Goal: Task Accomplishment & Management: Manage account settings

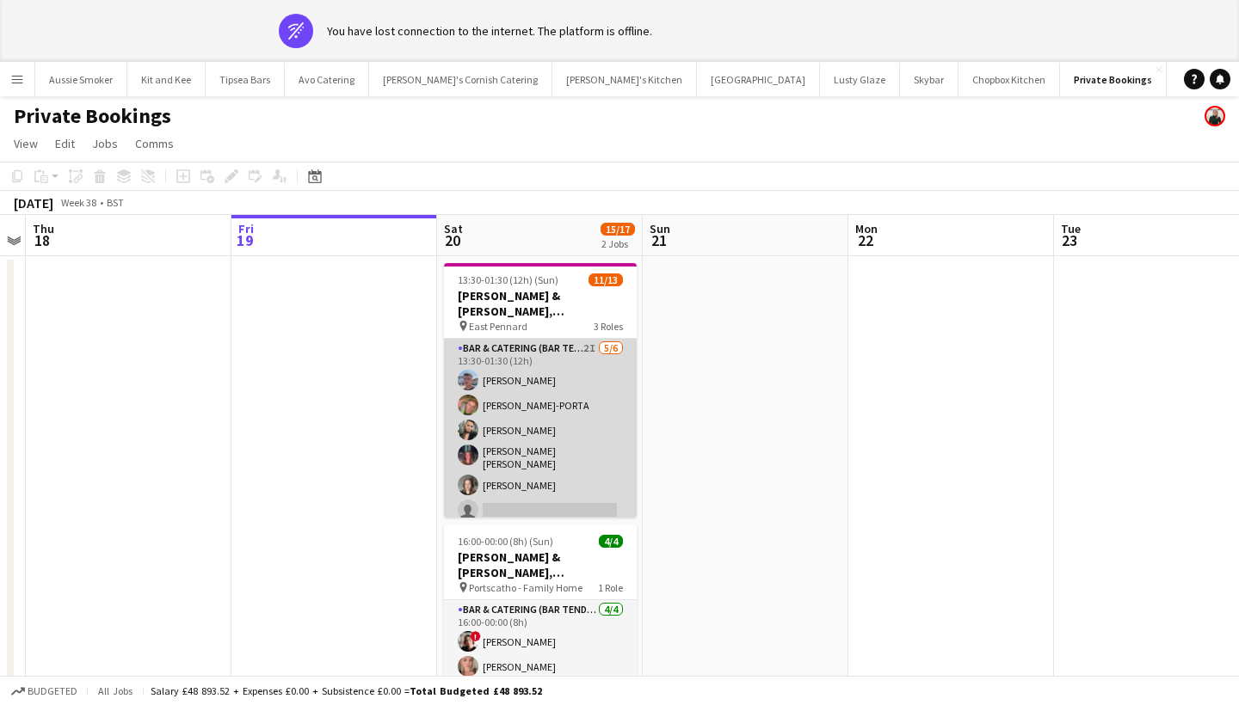
click at [558, 399] on app-card-role "Bar & Catering (Bar Tender) 2I 5/6 13:30-01:30 (12h) Jack Bellamy LOGAN DELLA-P…" at bounding box center [540, 433] width 193 height 188
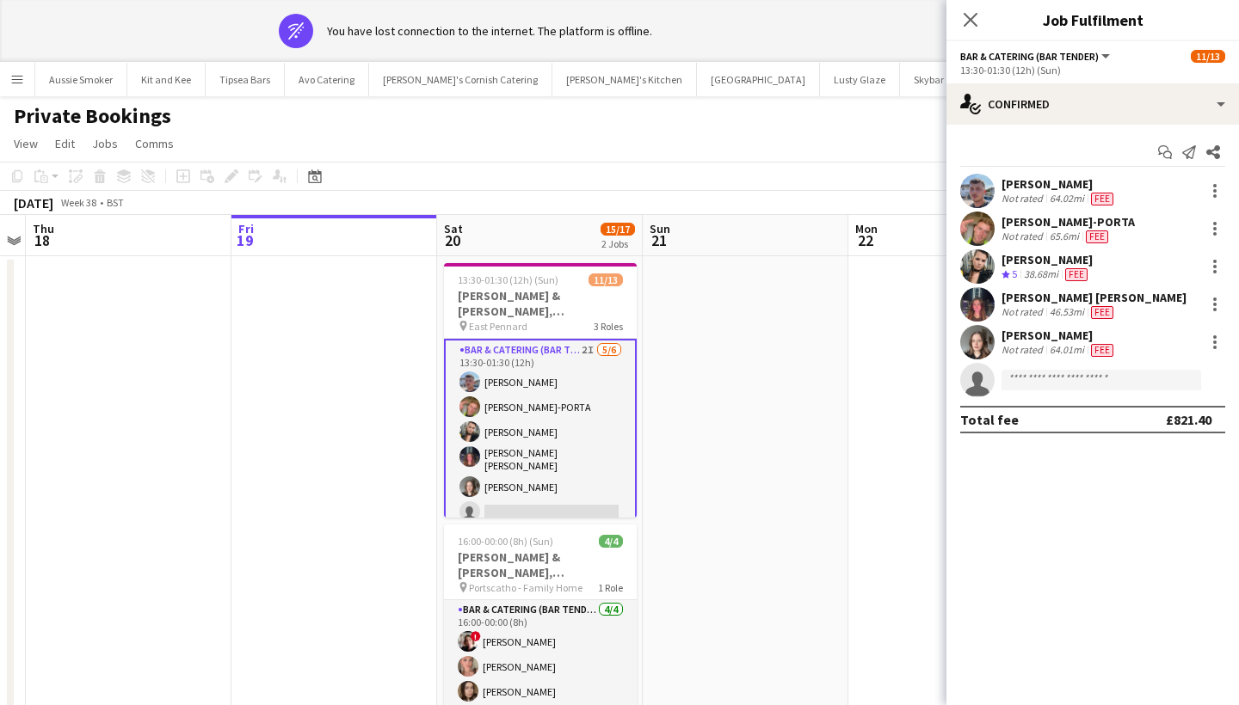
click at [1025, 265] on div "Lucy Forbes" at bounding box center [1046, 259] width 91 height 15
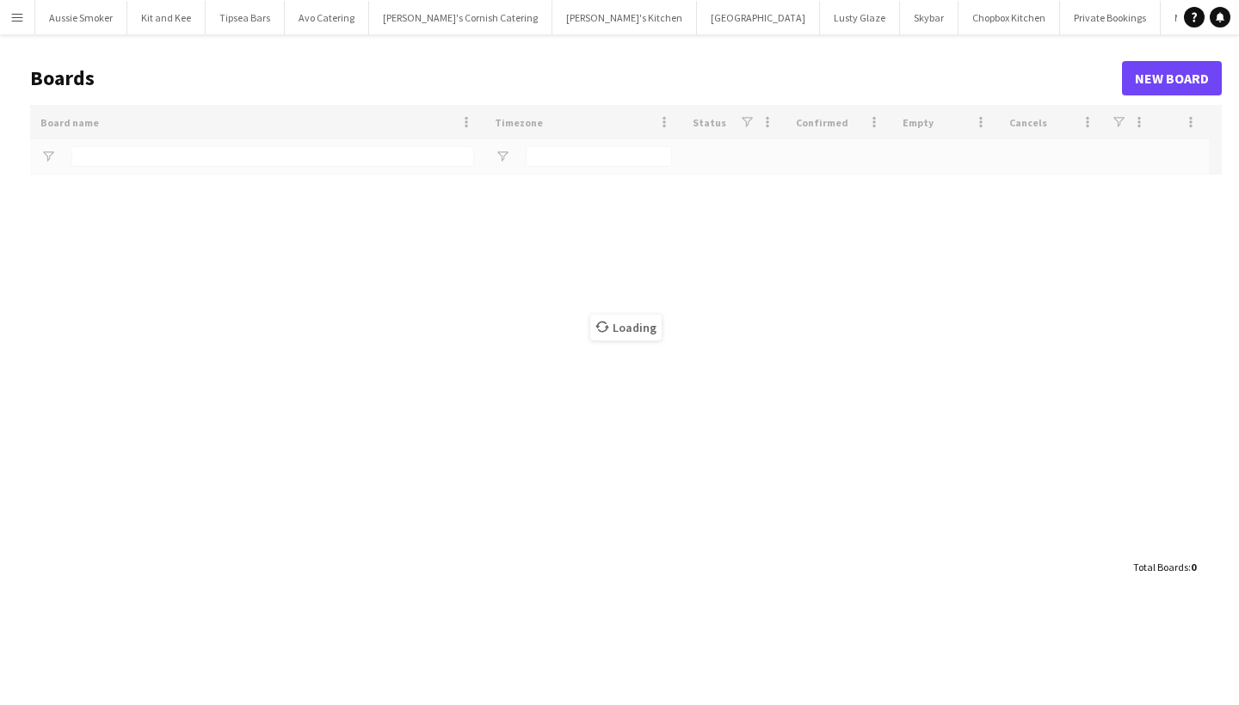
type input "*****"
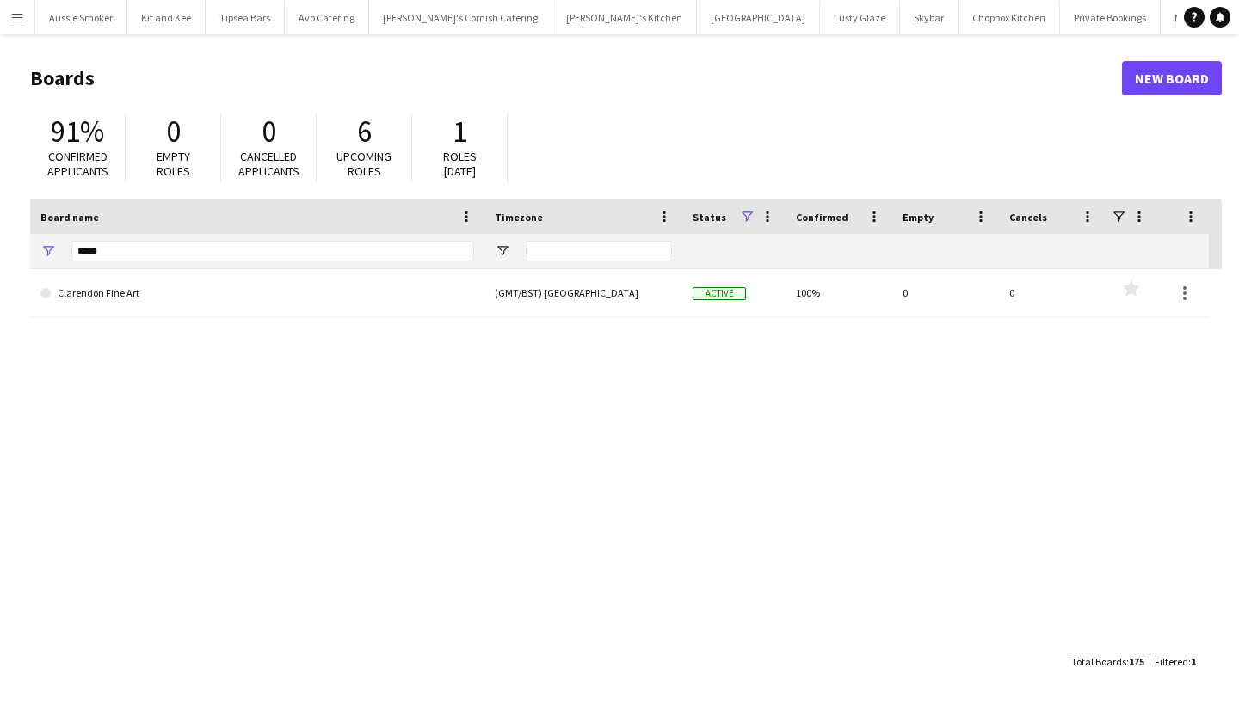
click at [14, 13] on app-icon "Menu" at bounding box center [17, 17] width 14 height 14
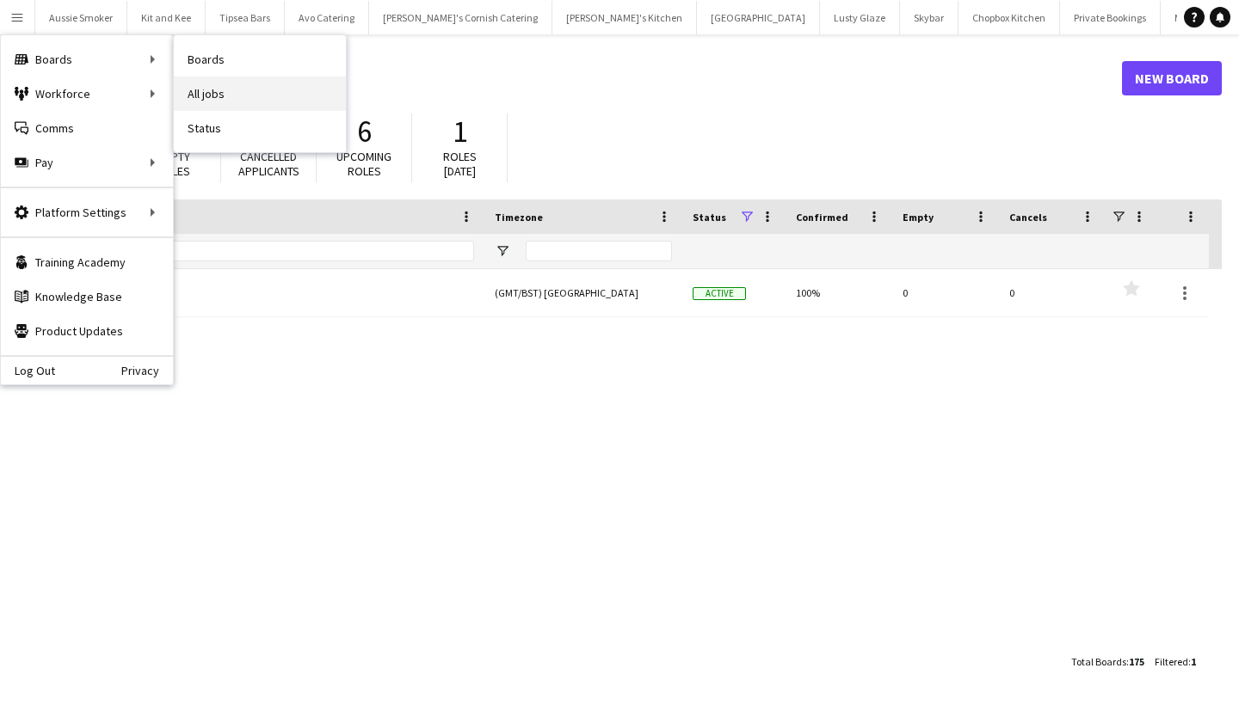
click at [255, 94] on link "All jobs" at bounding box center [260, 94] width 172 height 34
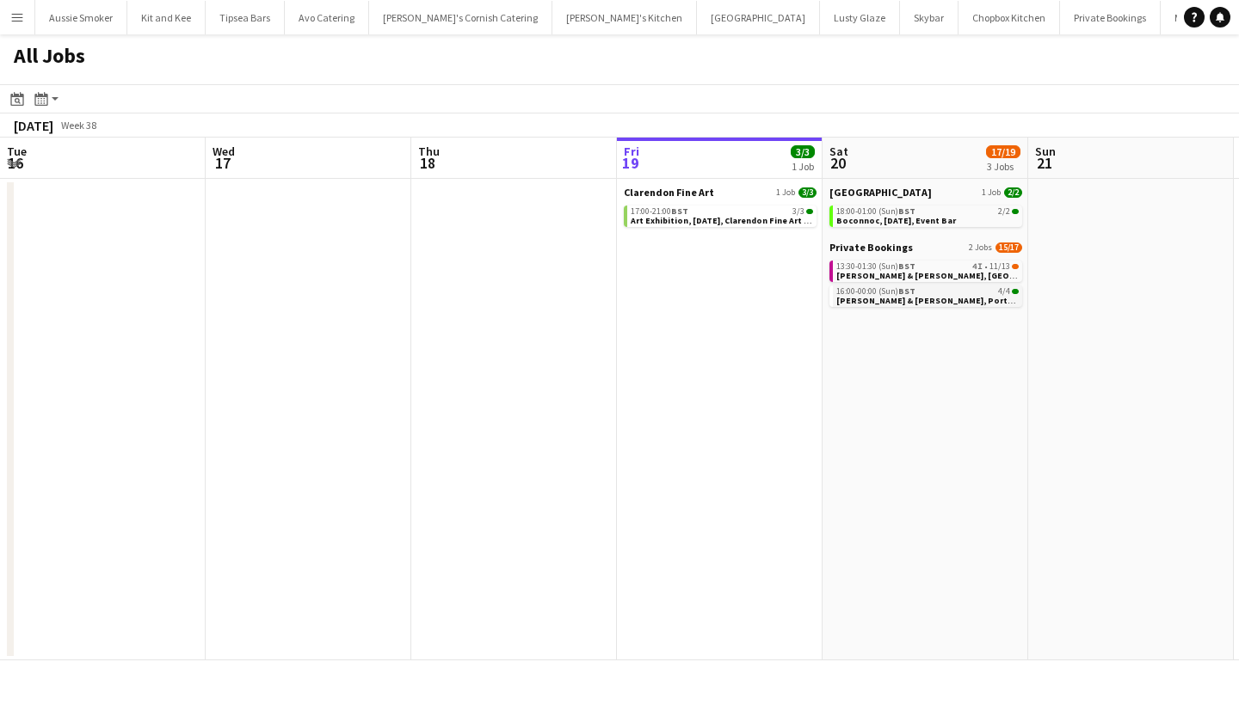
scroll to position [0, 411]
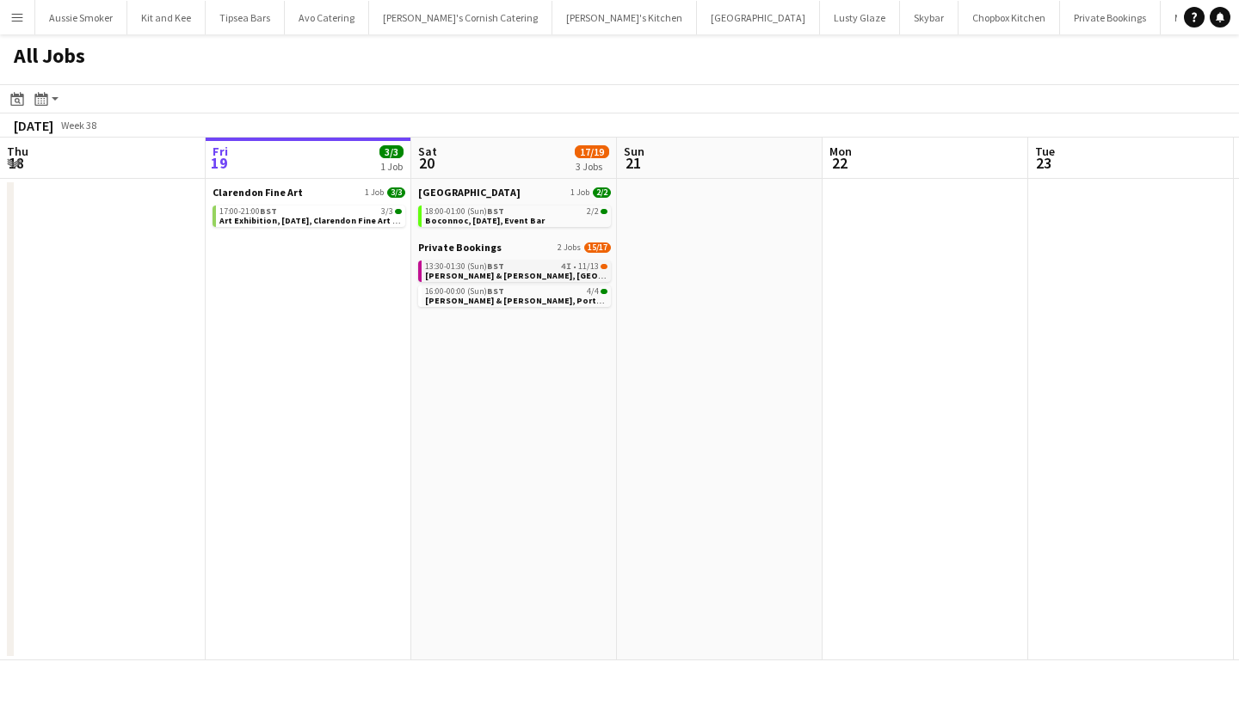
click at [516, 273] on span "[PERSON_NAME] & [PERSON_NAME], [GEOGRAPHIC_DATA], [DATE]" at bounding box center [560, 275] width 270 height 11
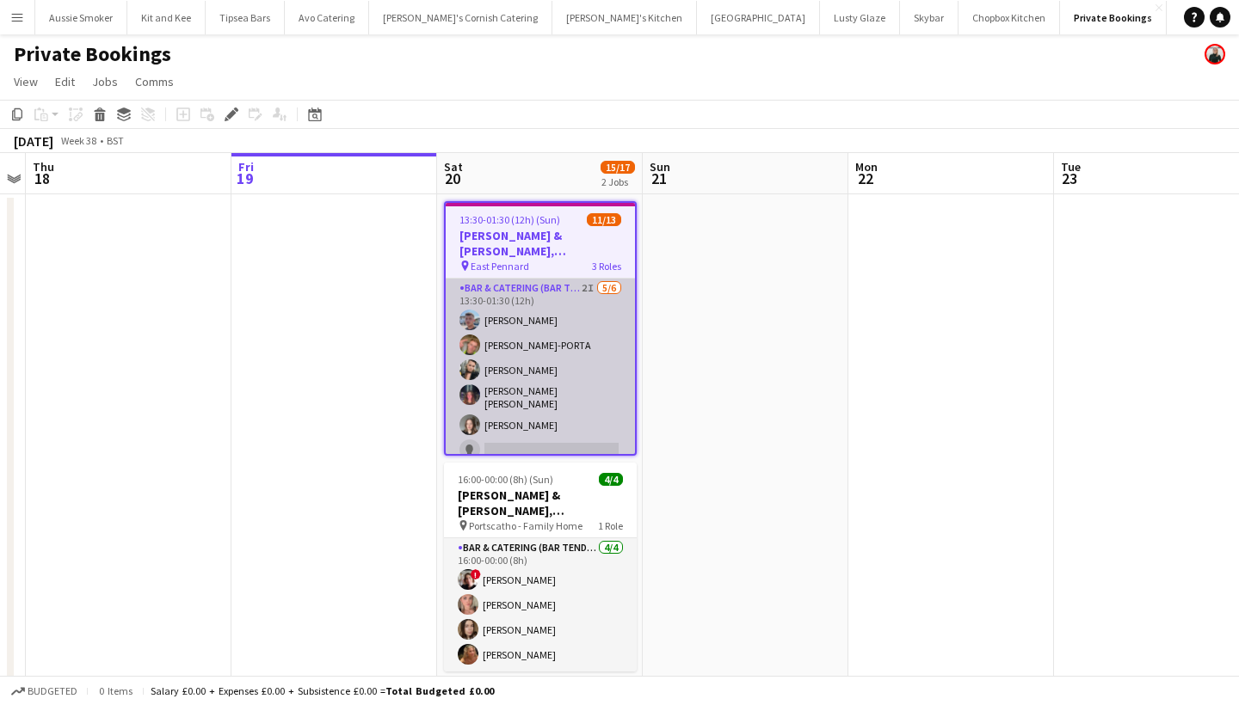
click at [496, 407] on app-card-role "Bar & Catering (Bar Tender) 2I [DATE] 13:30-01:30 (12h) [PERSON_NAME] [PERSON_N…" at bounding box center [540, 373] width 189 height 188
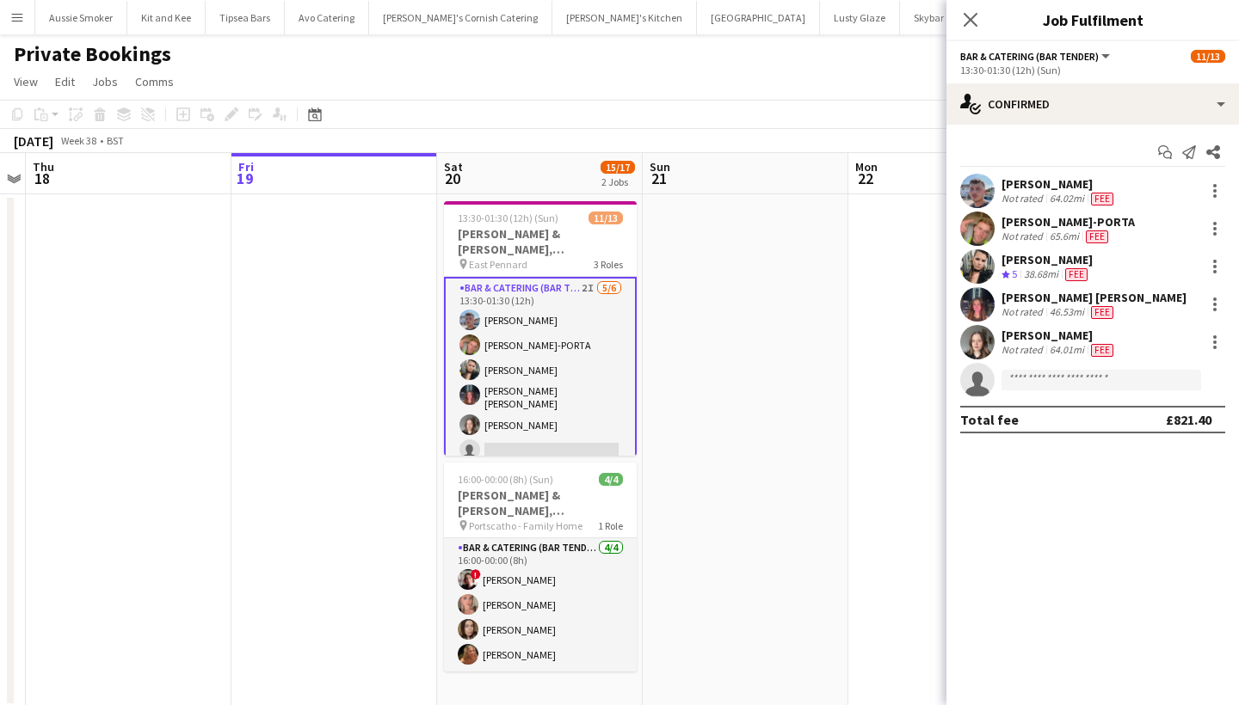
click at [1042, 253] on div "[PERSON_NAME]" at bounding box center [1046, 259] width 91 height 15
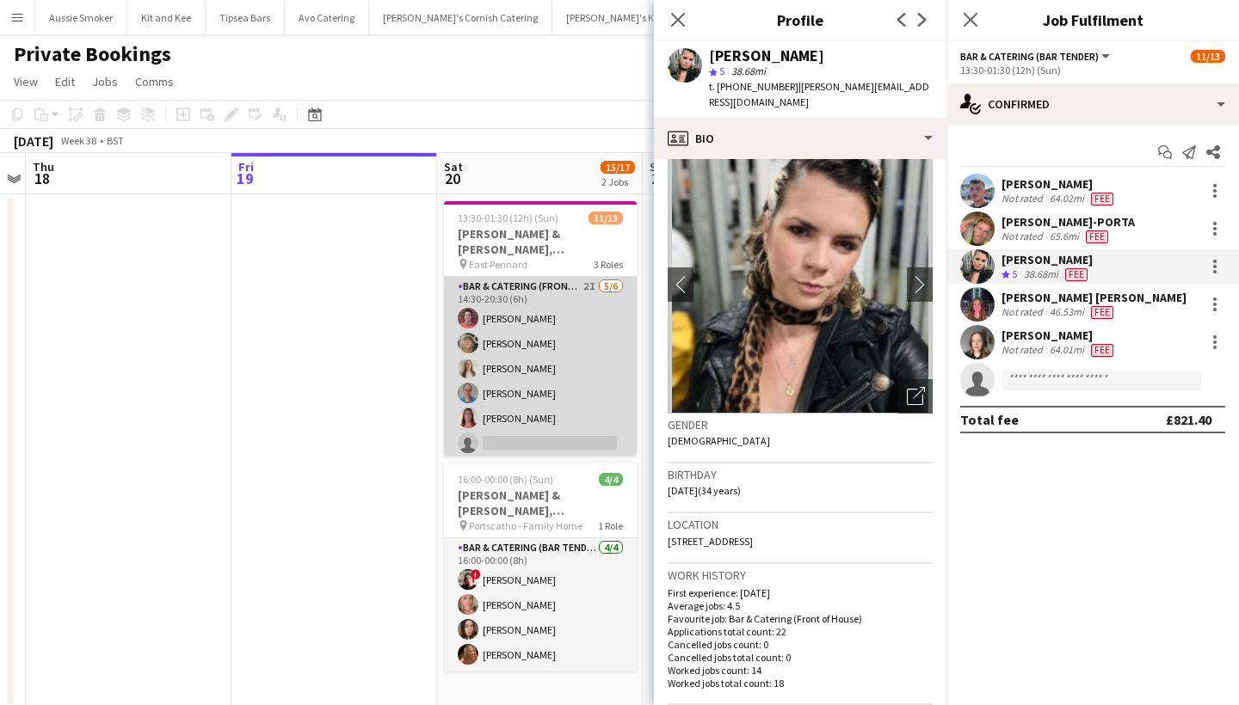
scroll to position [249, 0]
click at [500, 377] on app-card-role "Bar & Catering (Front of House) 2I [DATE] 14:30-20:30 (6h) [PERSON_NAME] [PERSO…" at bounding box center [540, 369] width 193 height 183
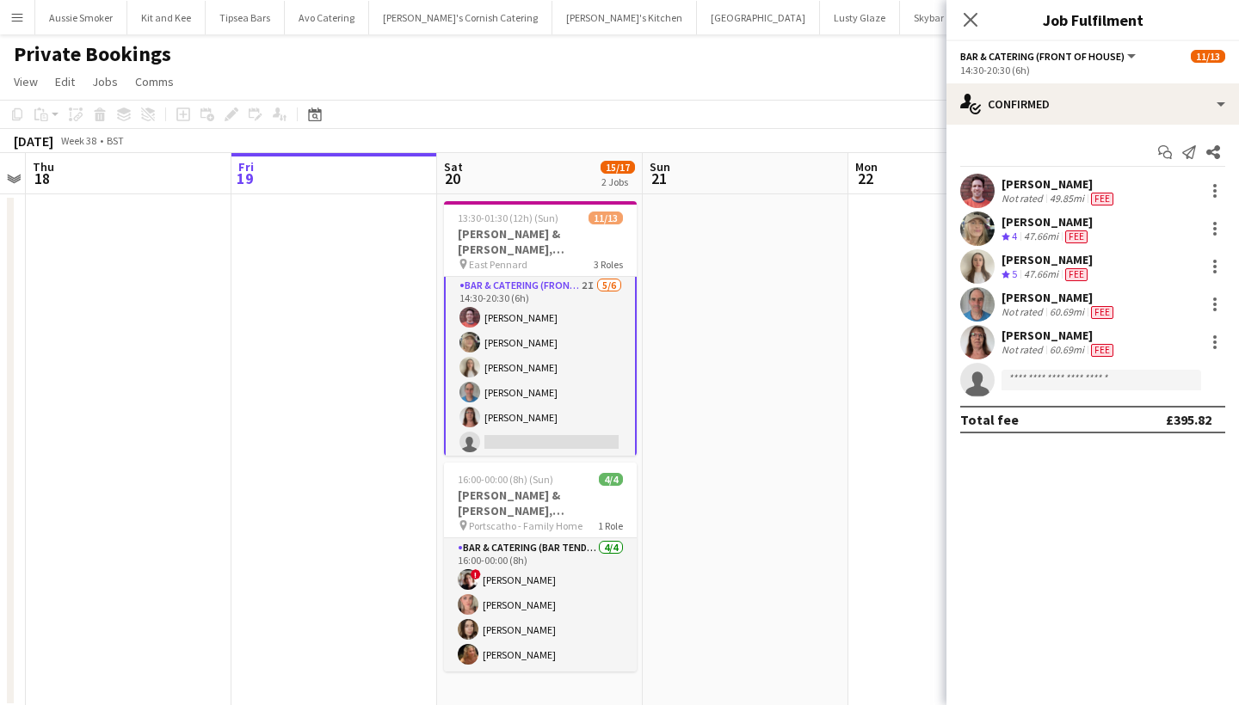
click at [1037, 178] on div "[PERSON_NAME]" at bounding box center [1058, 183] width 115 height 15
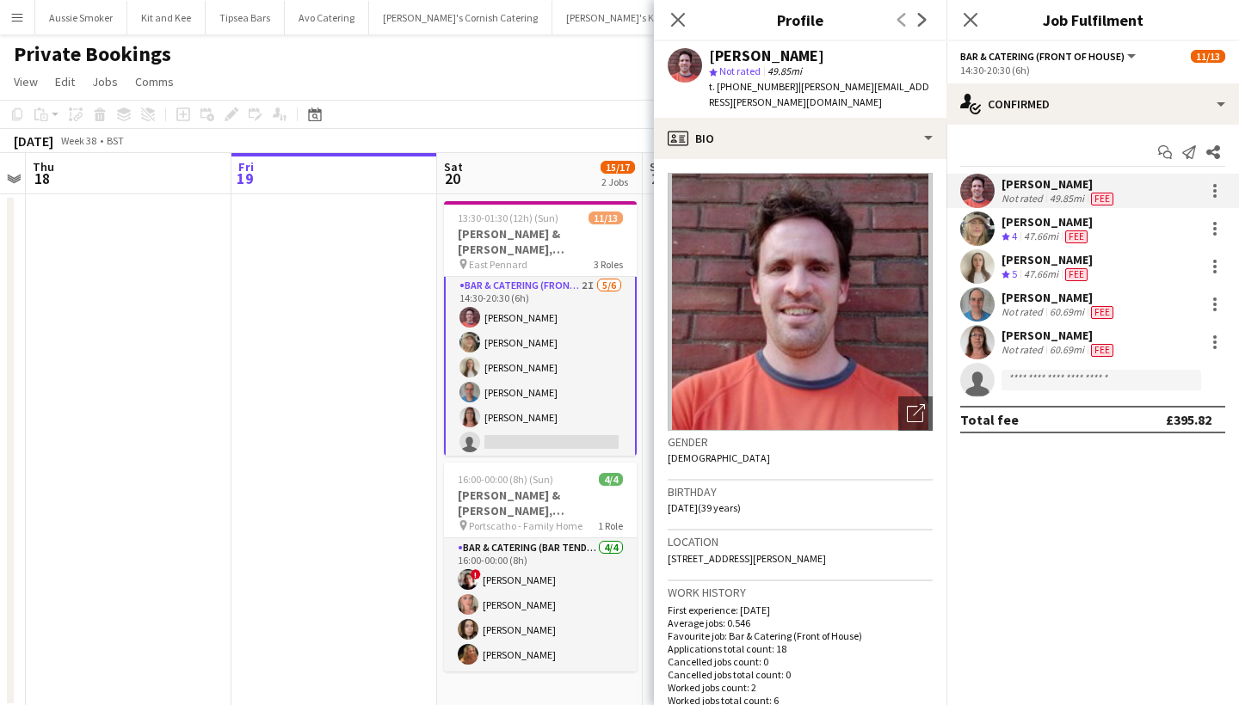
click at [549, 442] on app-card-role "Bar & Catering (Front of House) 2I [DATE] 14:30-20:30 (6h) [PERSON_NAME] [PERSO…" at bounding box center [540, 367] width 193 height 187
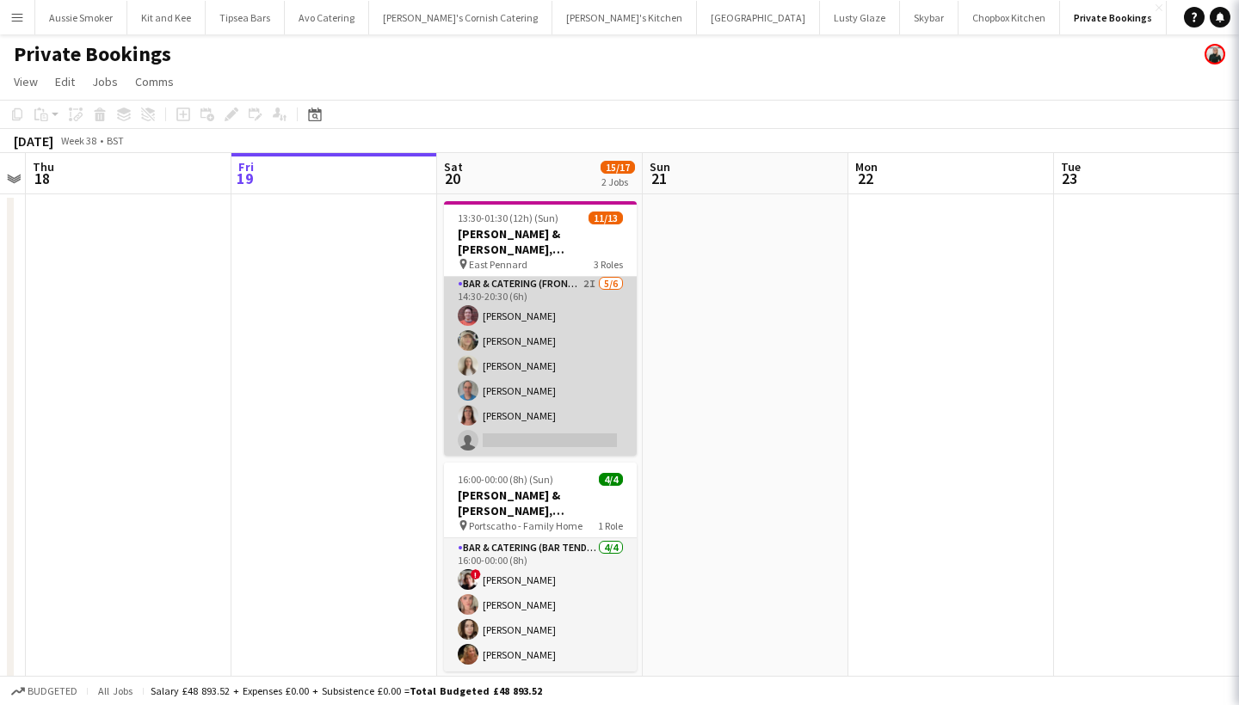
scroll to position [246, 0]
click at [536, 435] on app-card-role "Bar & Catering (Front of House) 2I [DATE] 14:30-20:30 (6h) [PERSON_NAME] [PERSO…" at bounding box center [540, 369] width 193 height 183
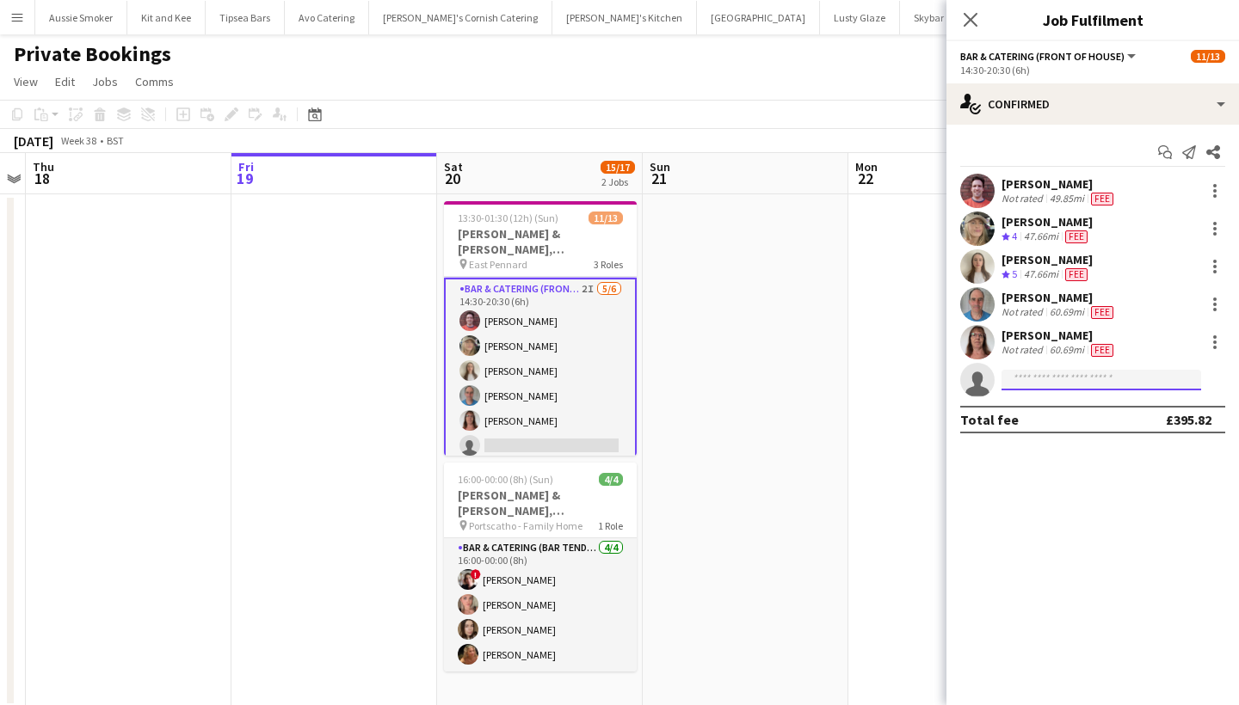
click at [1086, 380] on input at bounding box center [1101, 380] width 200 height 21
type input "*"
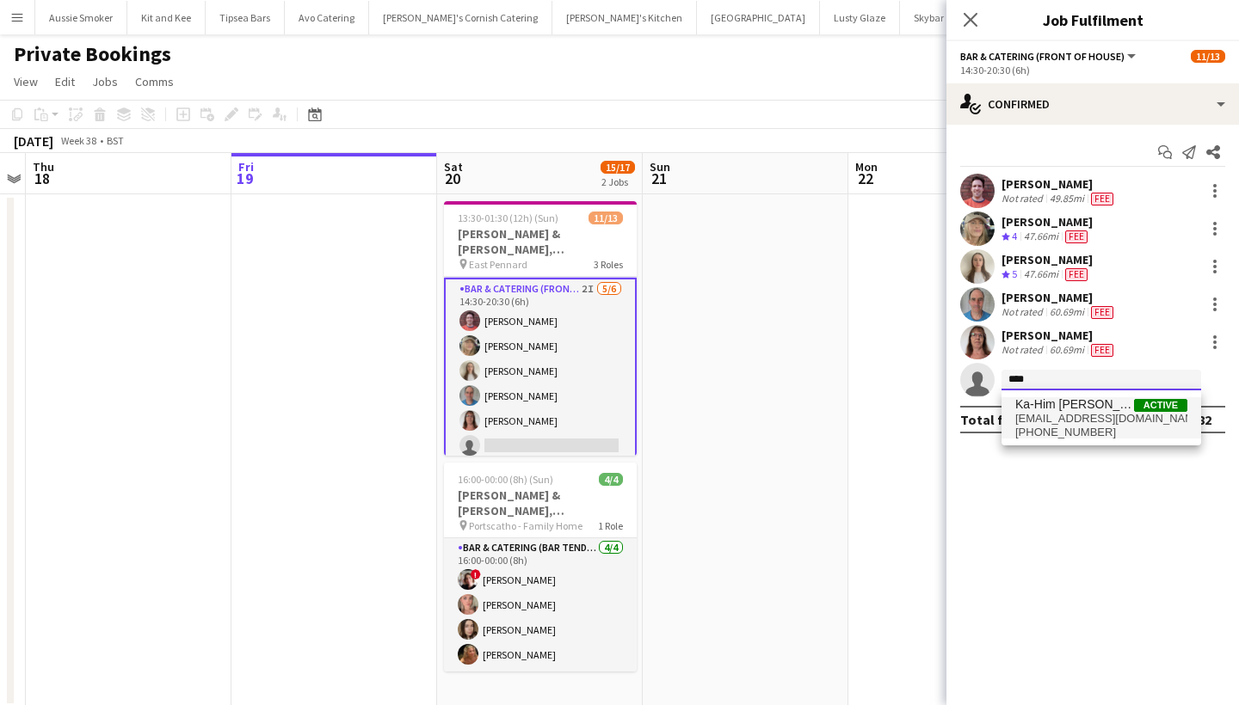
type input "****"
click at [1123, 426] on span "[PHONE_NUMBER]" at bounding box center [1101, 433] width 172 height 14
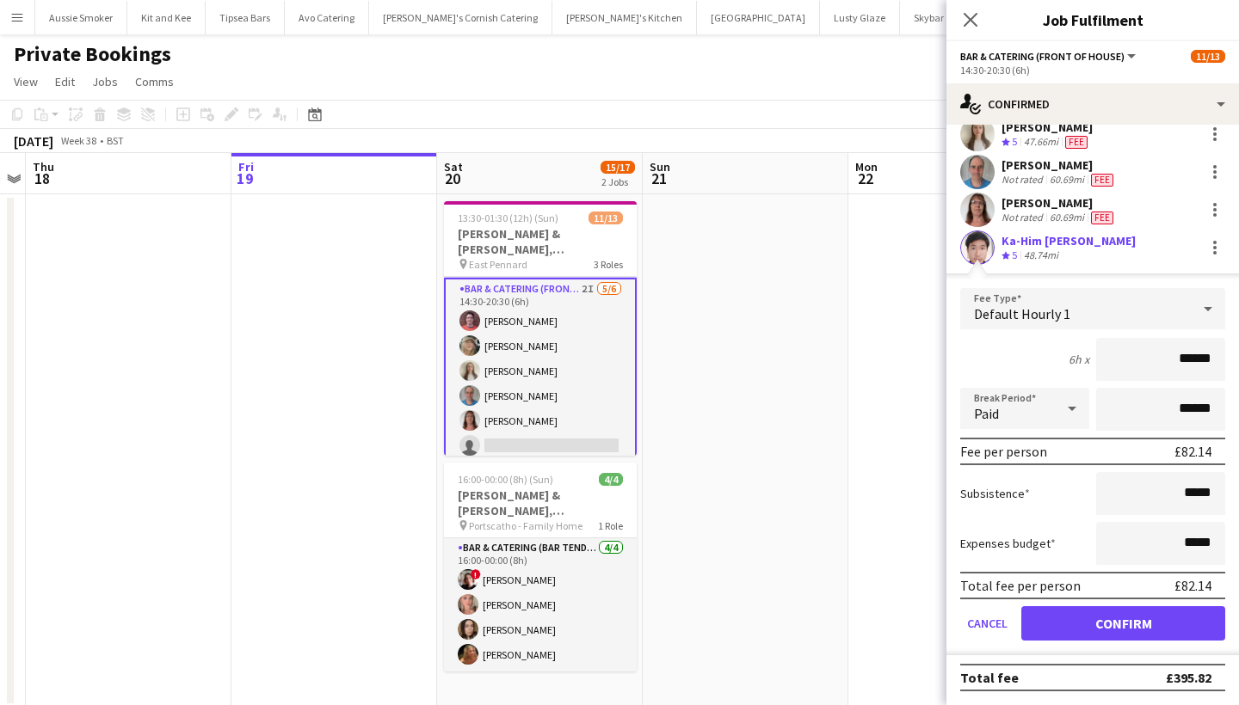
scroll to position [132, 0]
type input "******"
click at [1132, 630] on button "Confirm" at bounding box center [1123, 624] width 204 height 34
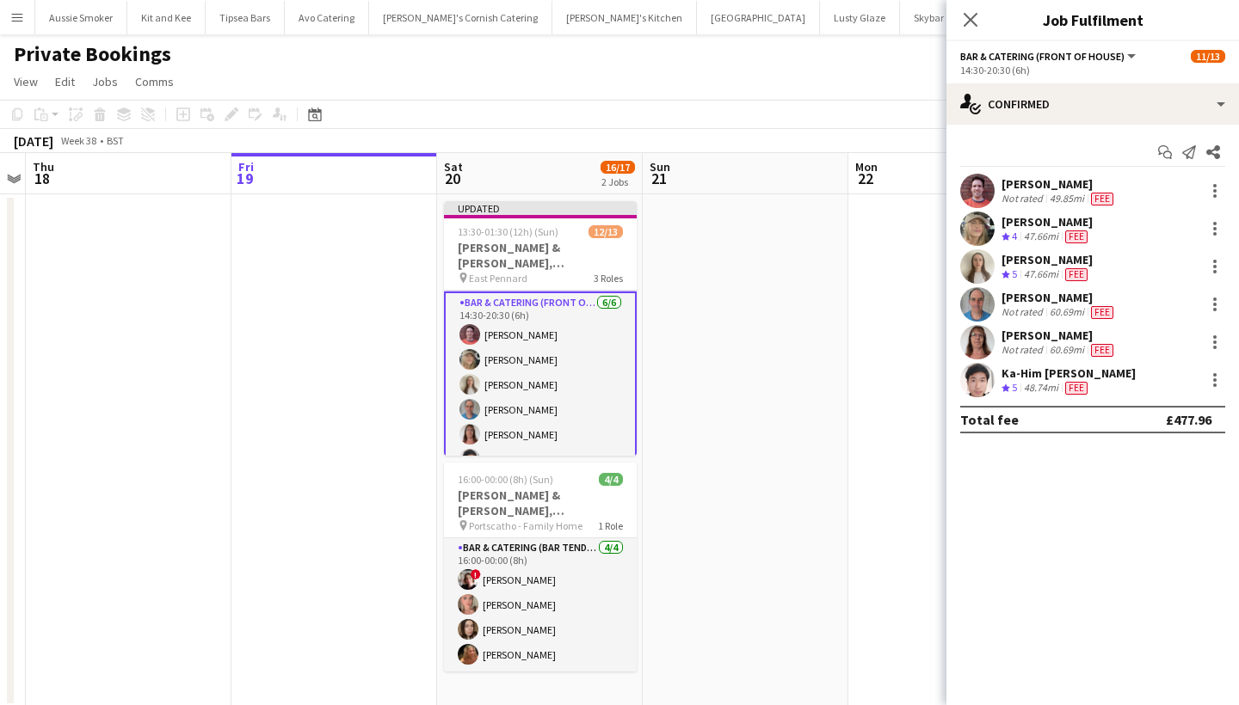
scroll to position [0, 0]
click at [964, 22] on icon "Close pop-in" at bounding box center [970, 19] width 16 height 16
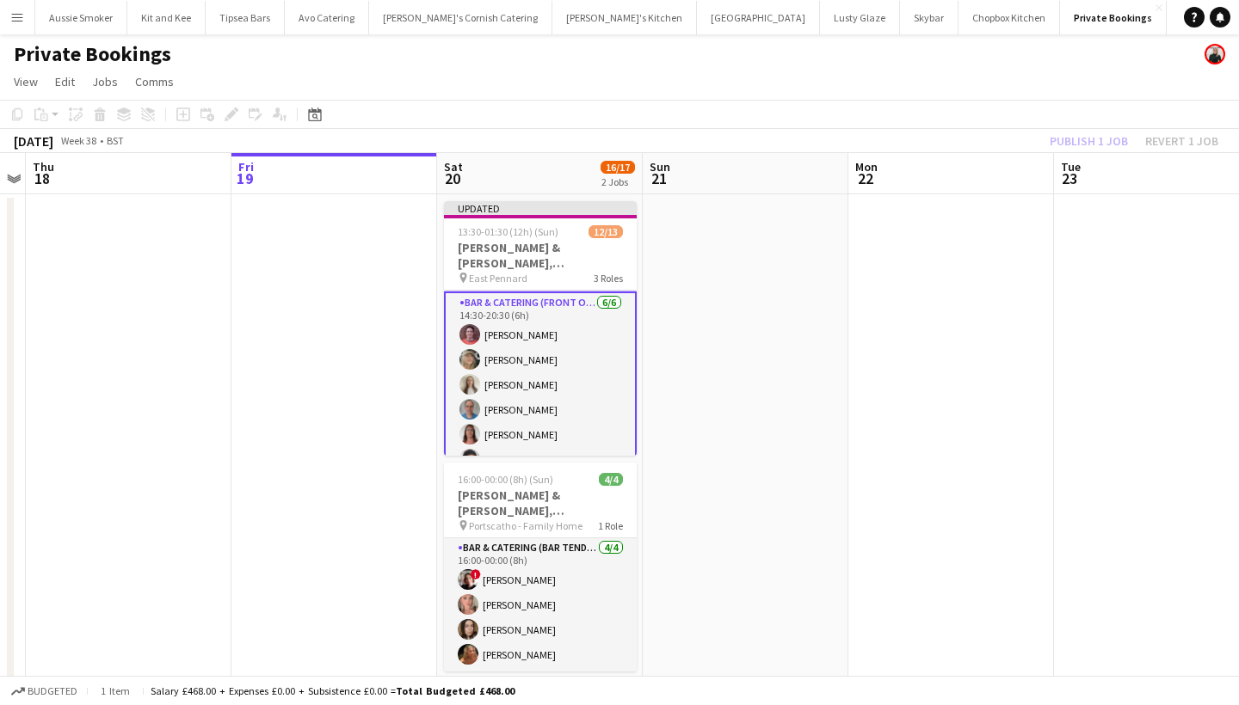
click at [1083, 139] on div "Publish 1 job Revert 1 job" at bounding box center [1134, 141] width 210 height 22
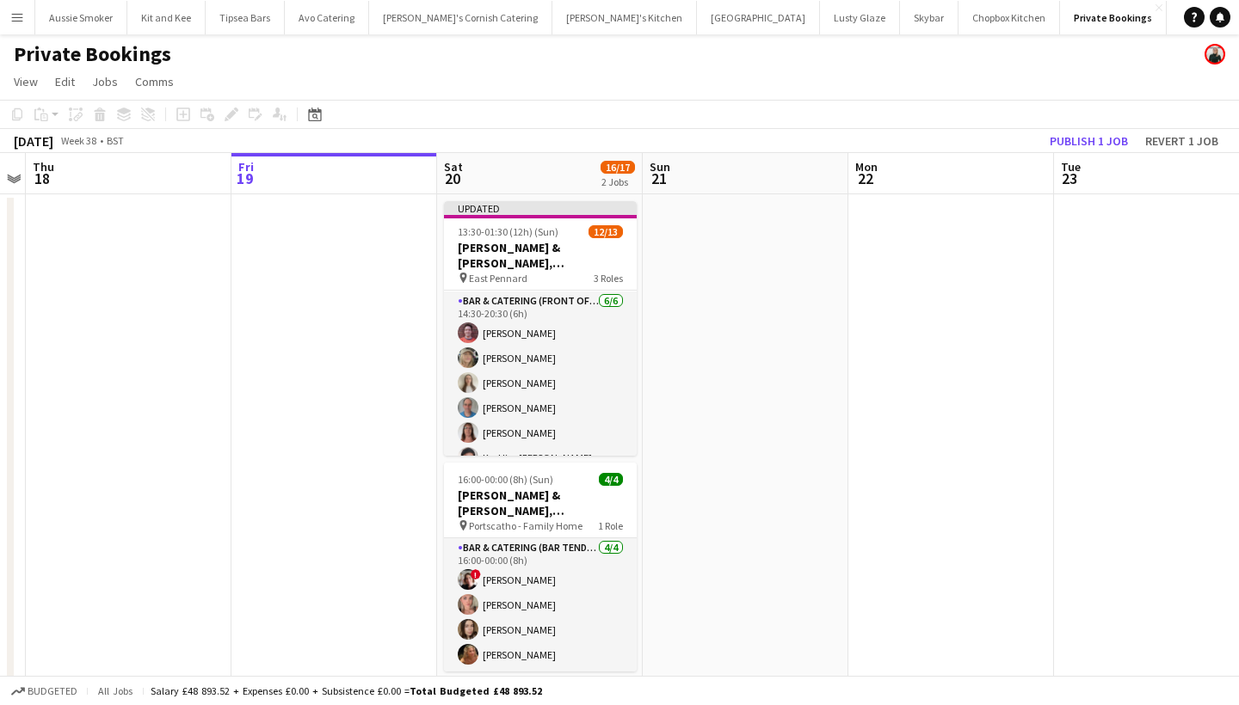
click at [1083, 139] on button "Publish 1 job" at bounding box center [1089, 141] width 92 height 22
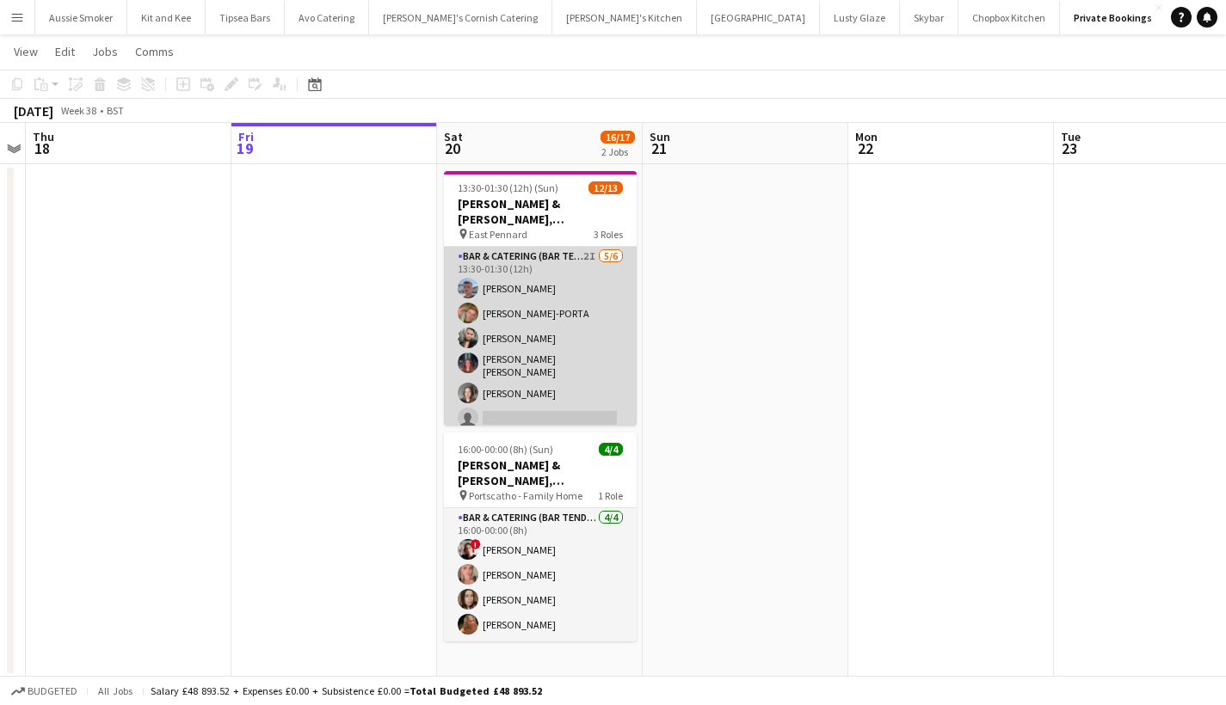
click at [558, 397] on app-card-role "Bar & Catering (Bar Tender) 2I [DATE] 13:30-01:30 (12h) [PERSON_NAME] [PERSON_N…" at bounding box center [540, 341] width 193 height 188
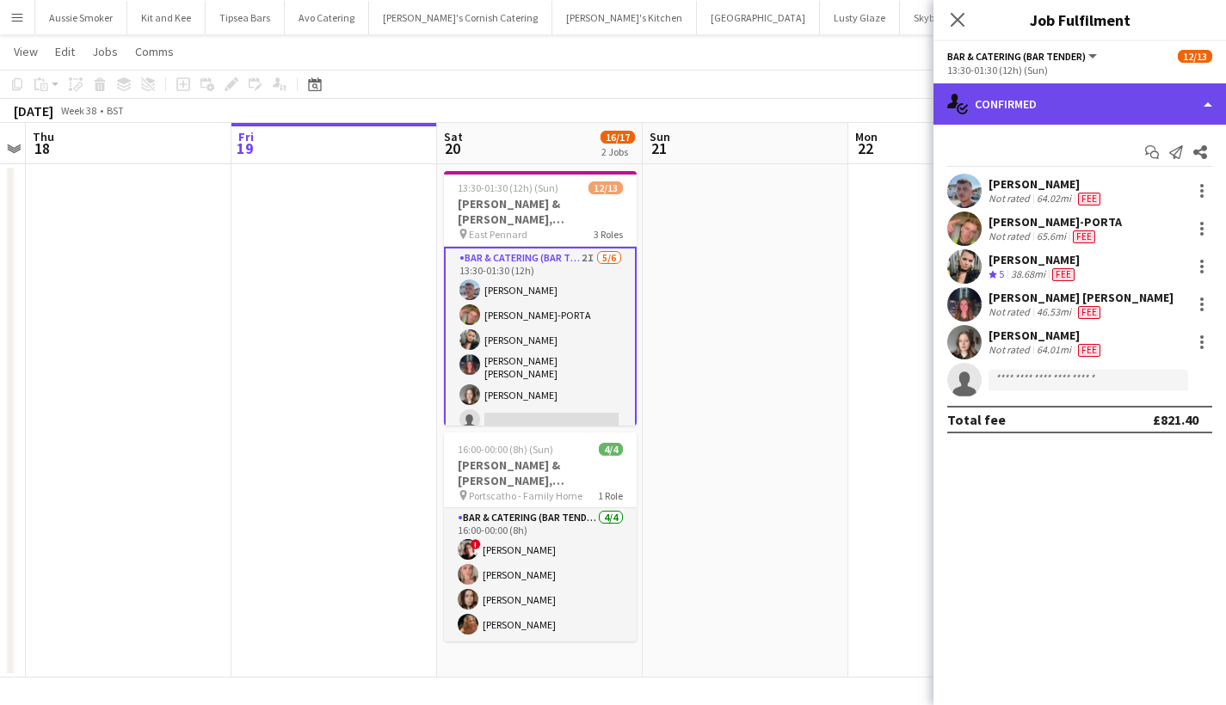
click at [1100, 83] on div "single-neutral-actions-check-2 Confirmed" at bounding box center [1079, 103] width 293 height 41
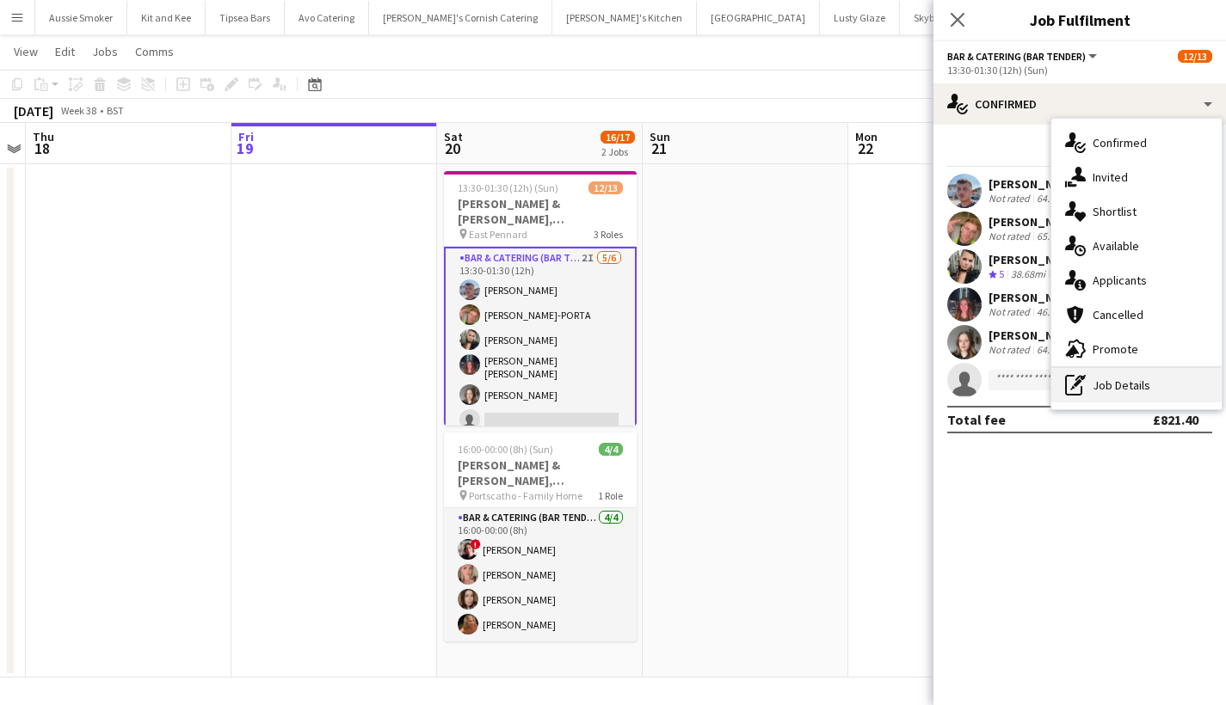
click at [1112, 389] on div "pen-write Job Details" at bounding box center [1136, 385] width 170 height 34
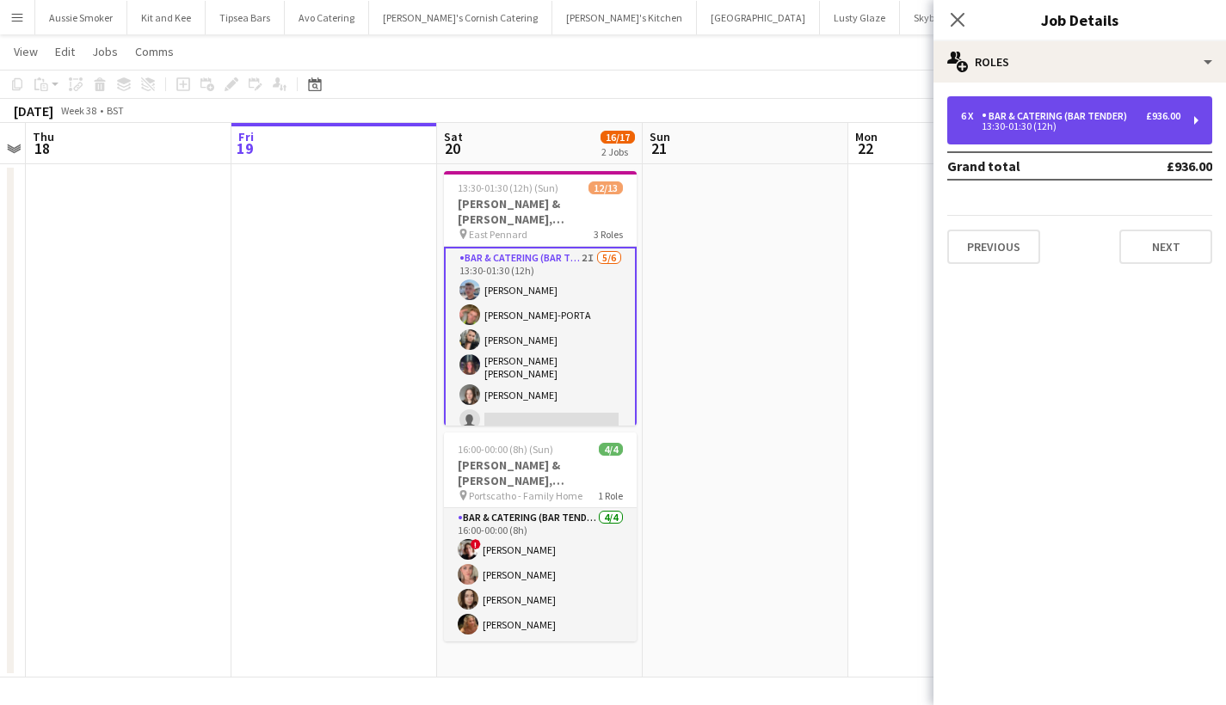
click at [1105, 118] on div "Bar & Catering (Bar Tender)" at bounding box center [1058, 116] width 152 height 12
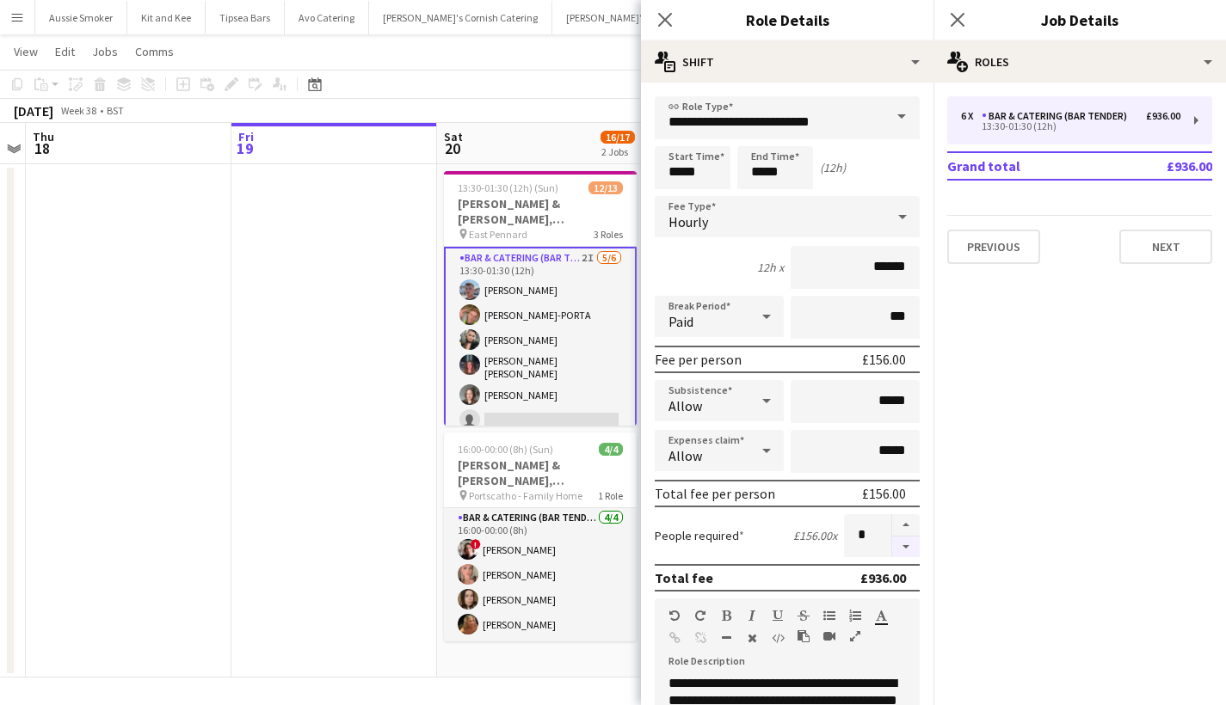
click at [893, 551] on button "button" at bounding box center [906, 548] width 28 height 22
type input "*"
click at [960, 19] on icon "Close pop-in" at bounding box center [957, 19] width 16 height 16
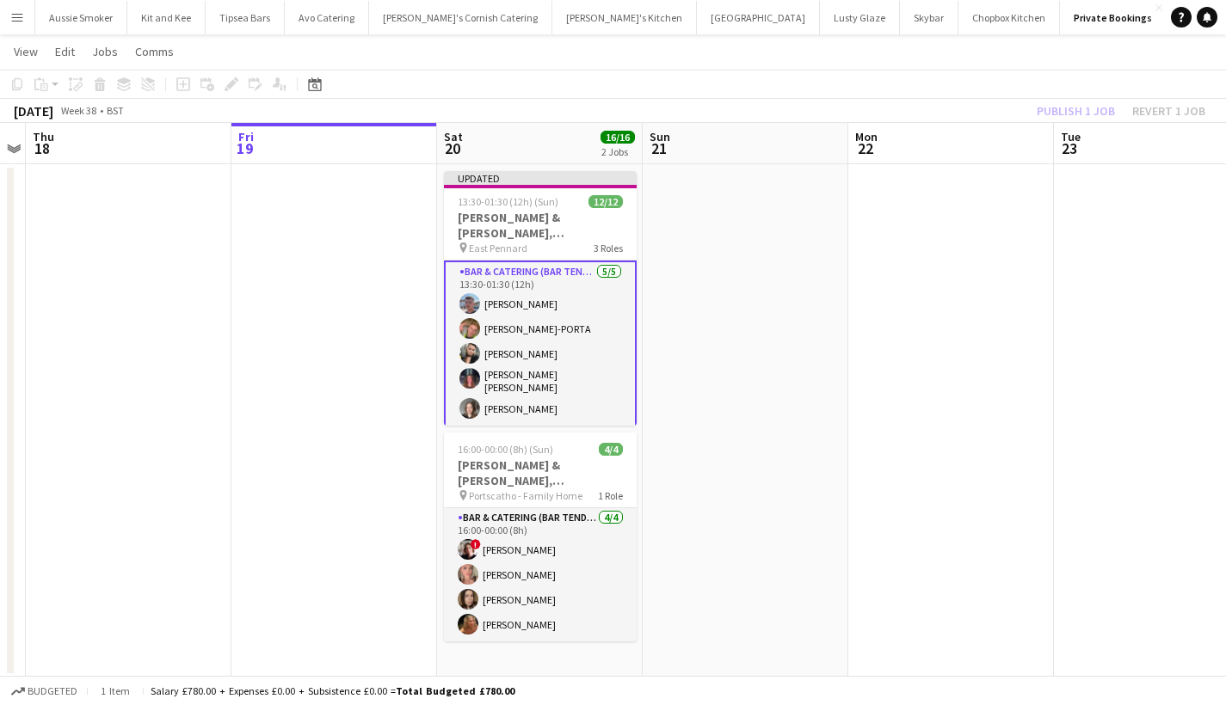
click at [1064, 119] on div "Publish 1 job Revert 1 job" at bounding box center [1121, 111] width 210 height 22
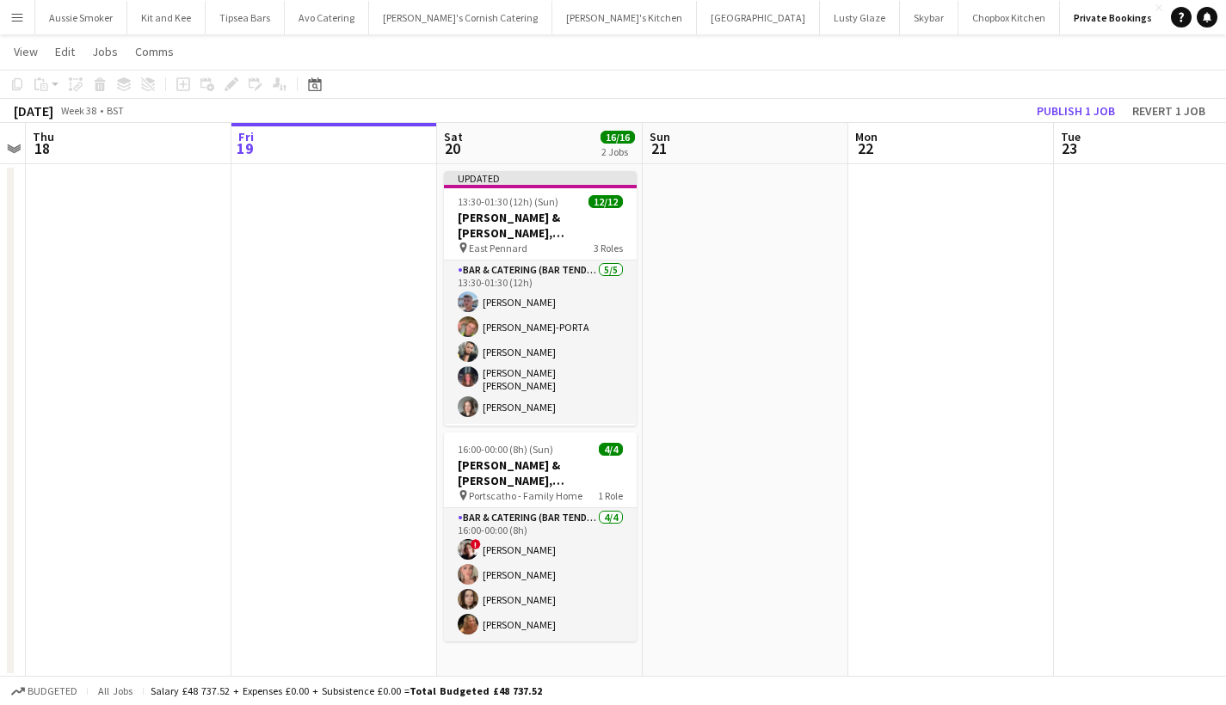
click at [1064, 119] on button "Publish 1 job" at bounding box center [1076, 111] width 92 height 22
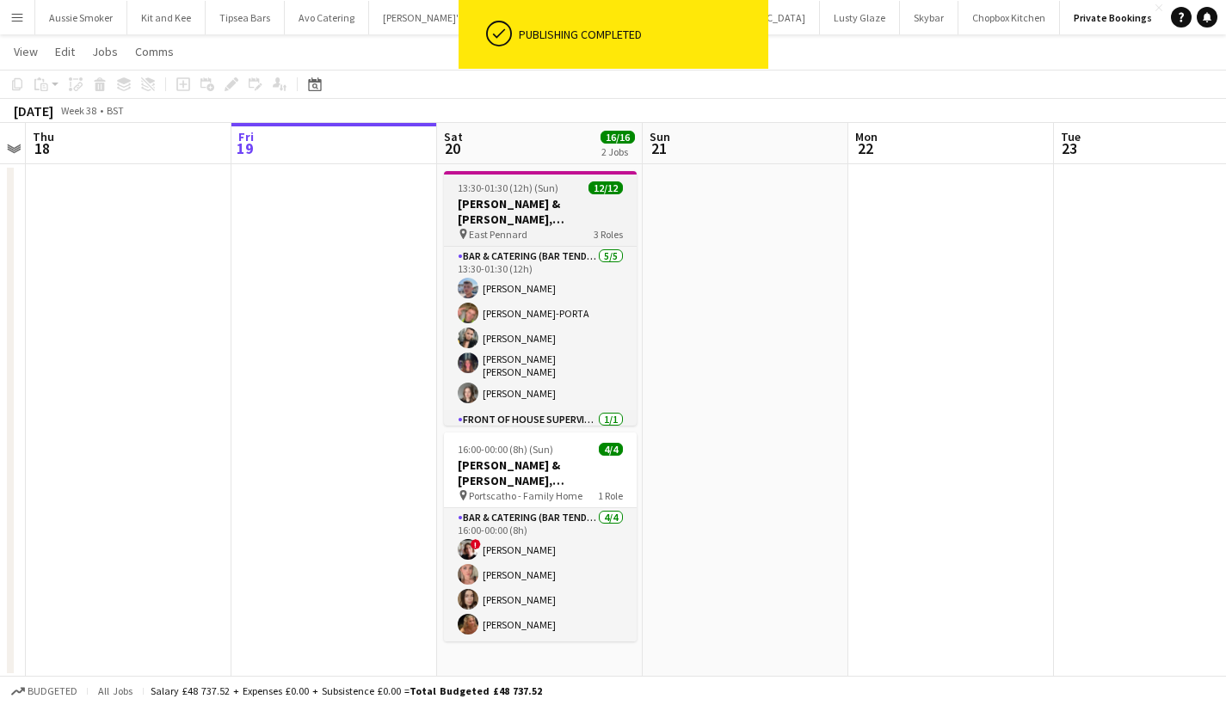
click at [526, 188] on span "13:30-01:30 (12h) (Sun)" at bounding box center [508, 188] width 101 height 13
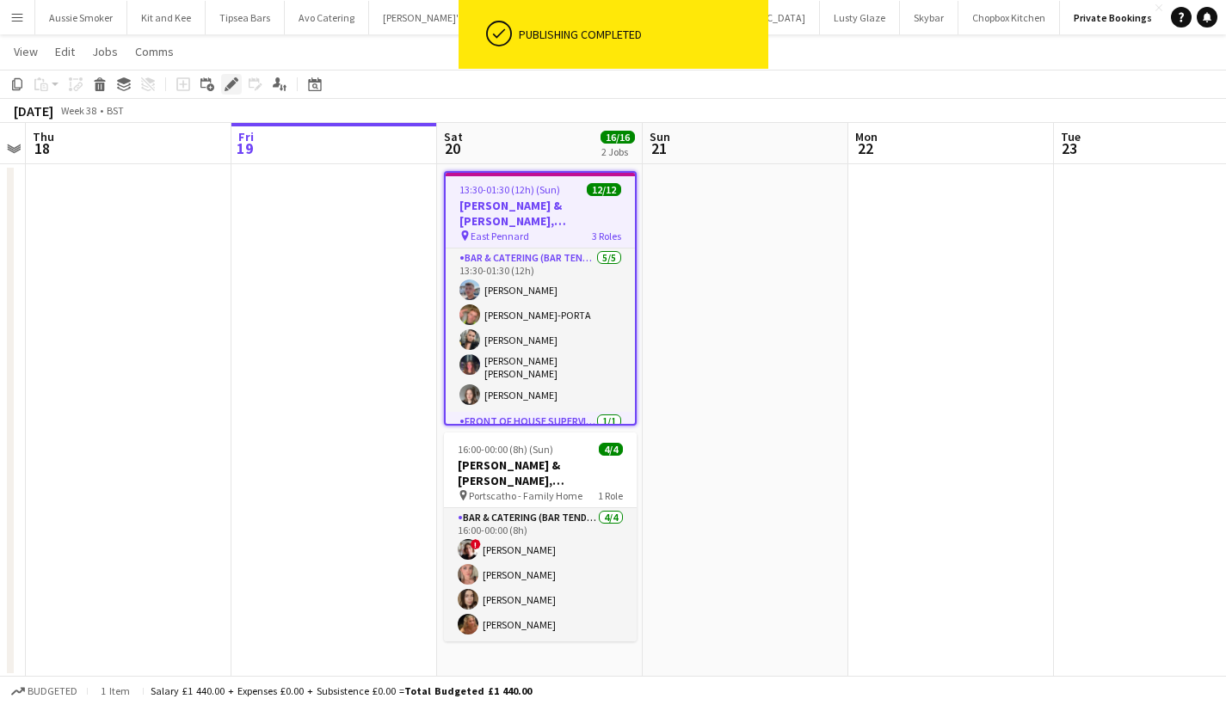
click at [234, 83] on icon at bounding box center [230, 84] width 9 height 9
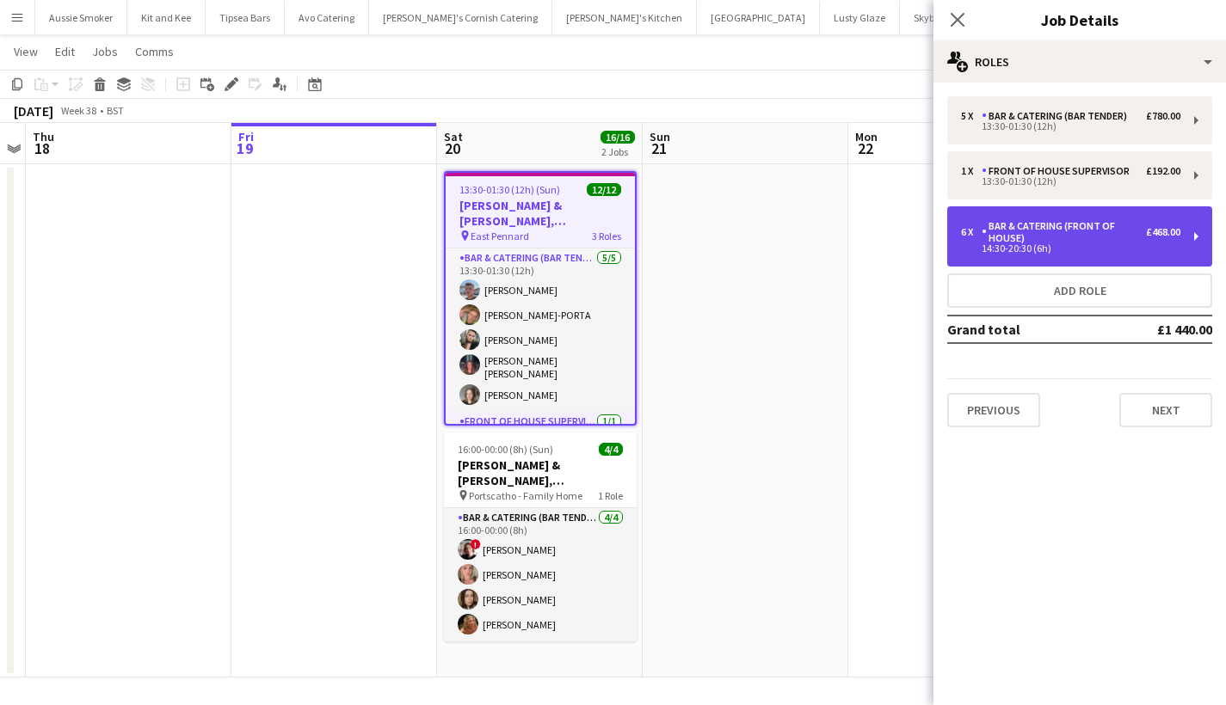
click at [1078, 237] on div "Bar & Catering (Front of House)" at bounding box center [1064, 232] width 164 height 24
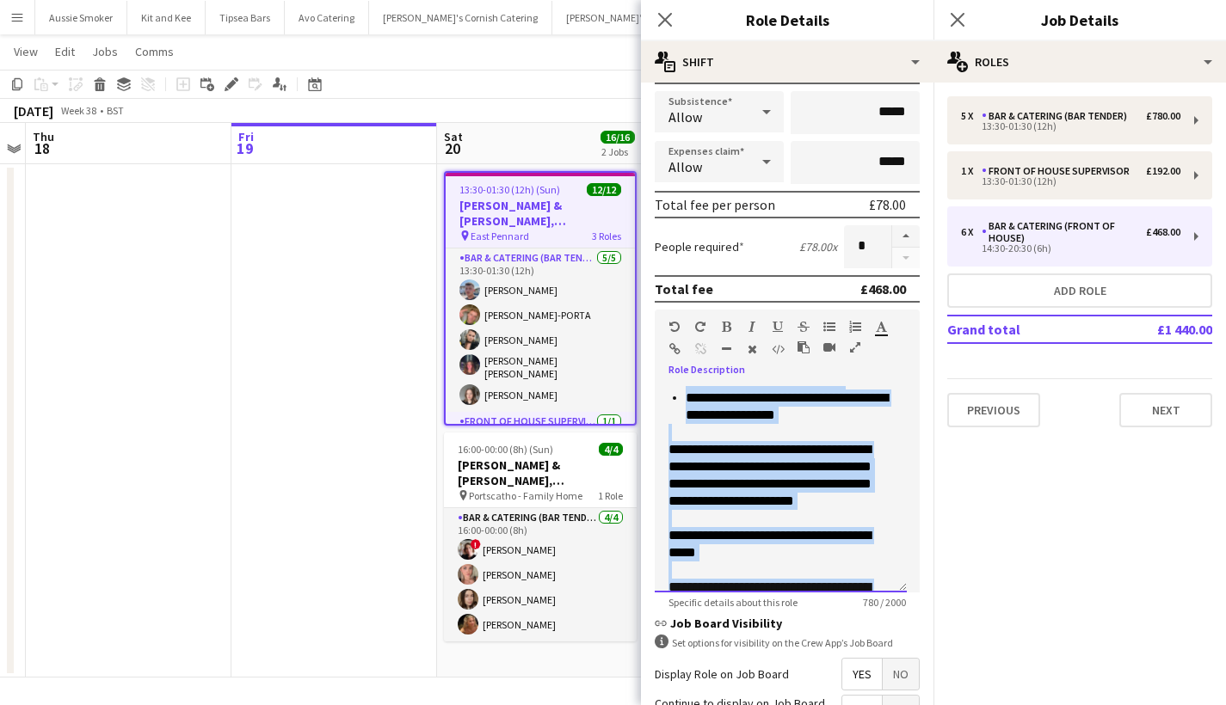
scroll to position [358, 0]
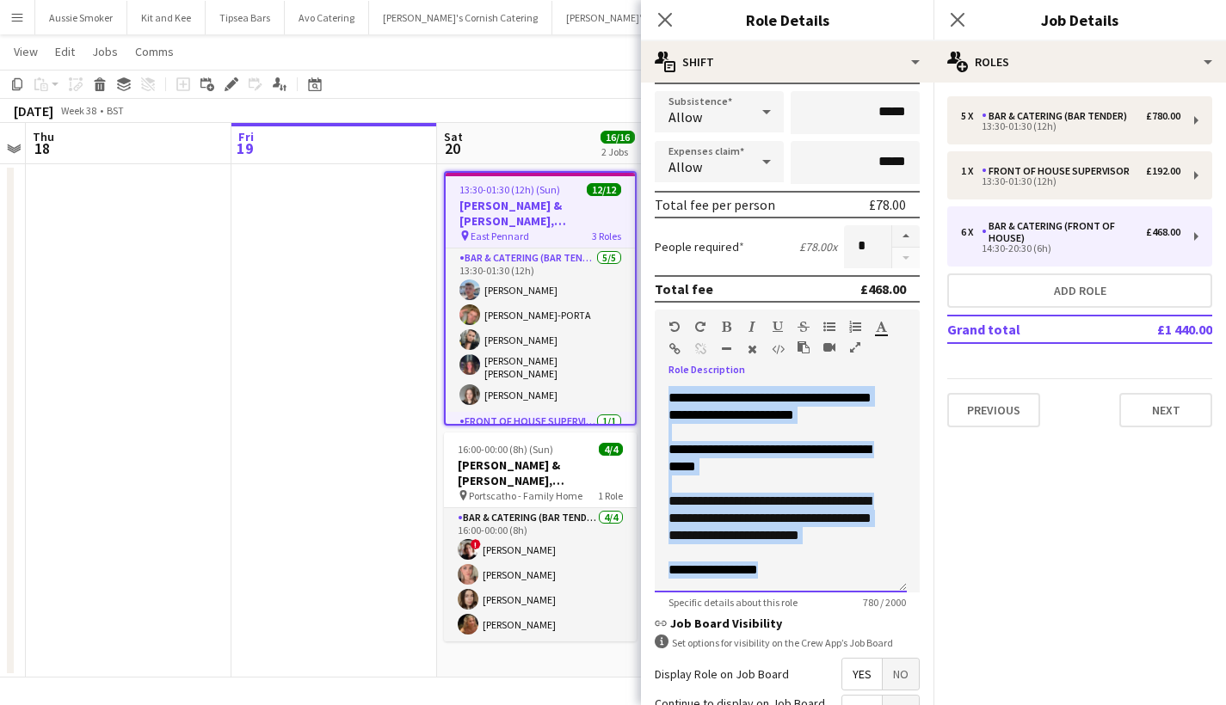
drag, startPoint x: 668, startPoint y: 393, endPoint x: 808, endPoint y: 637, distance: 281.3
click at [808, 637] on form "**********" at bounding box center [787, 341] width 293 height 1069
copy div "**********"
click at [1045, 290] on button "Add role" at bounding box center [1079, 291] width 265 height 34
type input "**********"
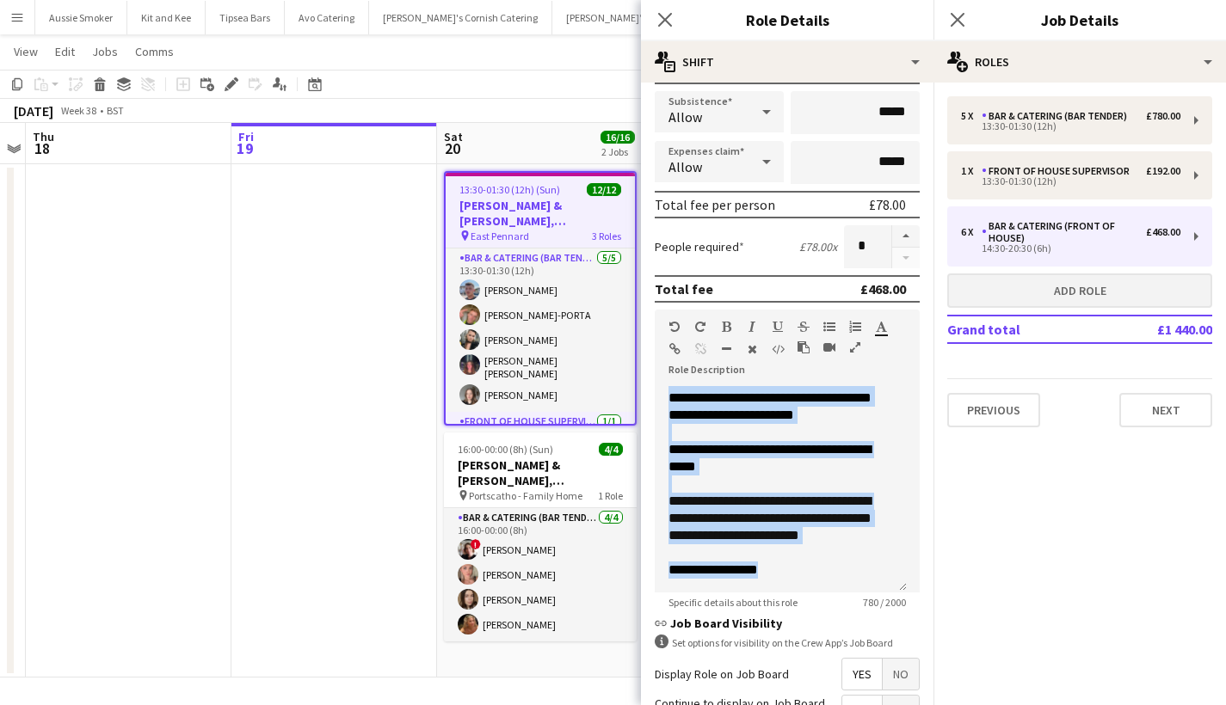
type input "*****"
type input "*"
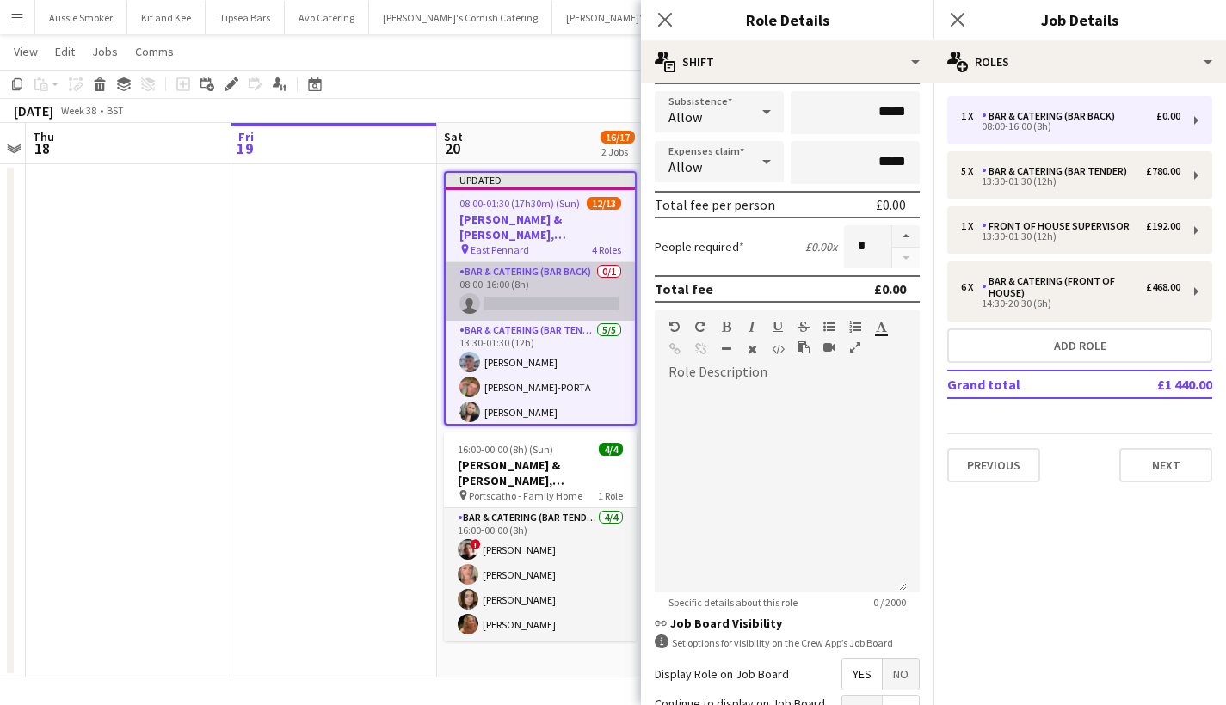
click at [527, 300] on app-card-role "Bar & Catering (Bar Back) 0/1 08:00-16:00 (8h) single-neutral-actions" at bounding box center [540, 291] width 189 height 59
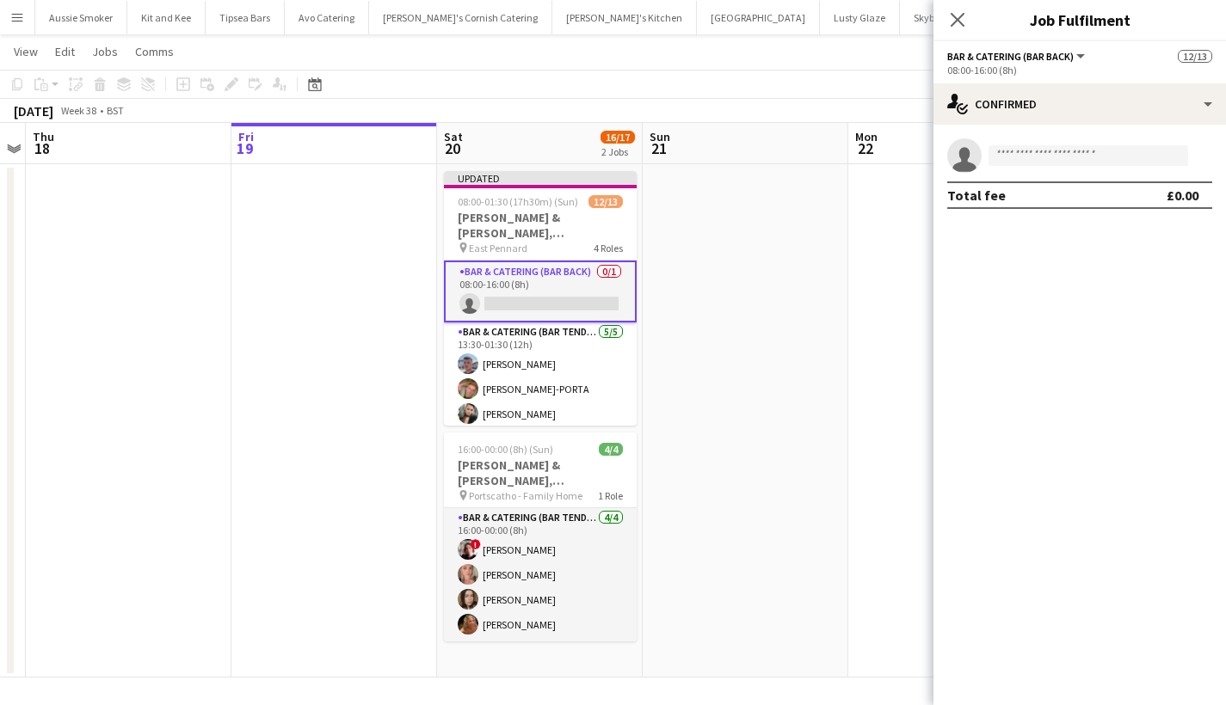
click at [507, 284] on app-card-role "Bar & Catering (Bar Back) 0/1 08:00-16:00 (8h) single-neutral-actions" at bounding box center [540, 292] width 193 height 62
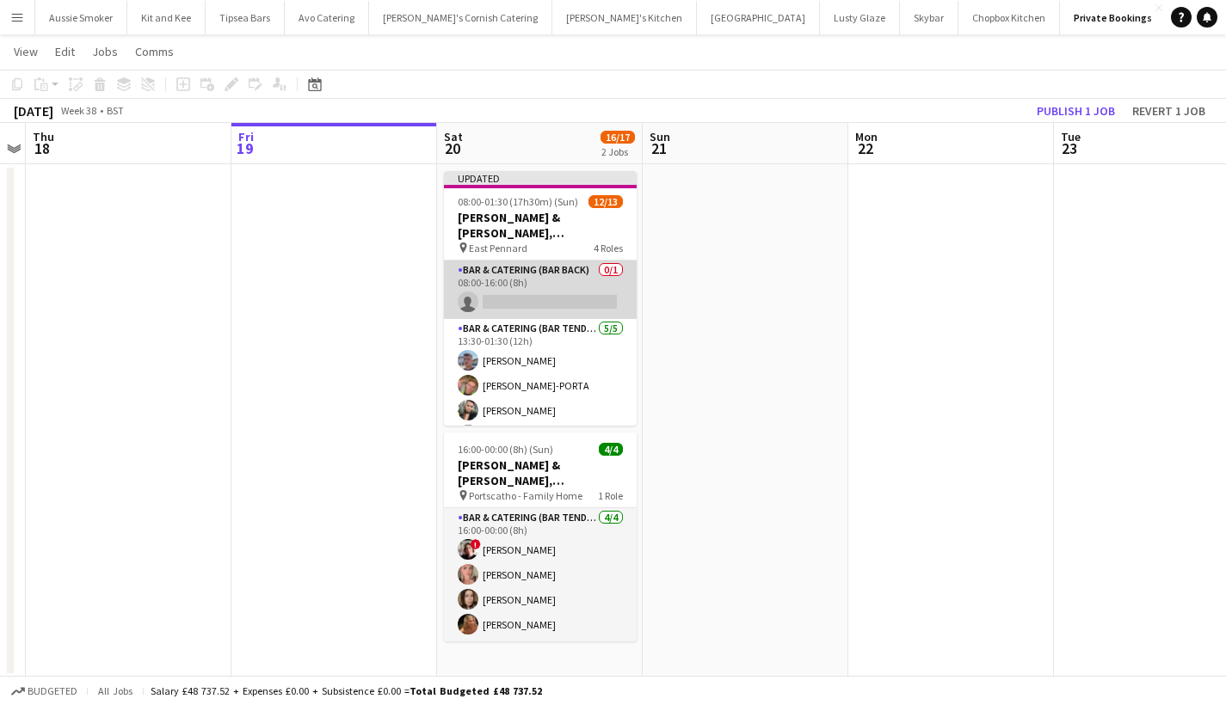
click at [556, 276] on app-card-role "Bar & Catering (Bar Back) 0/1 08:00-16:00 (8h) single-neutral-actions" at bounding box center [540, 290] width 193 height 59
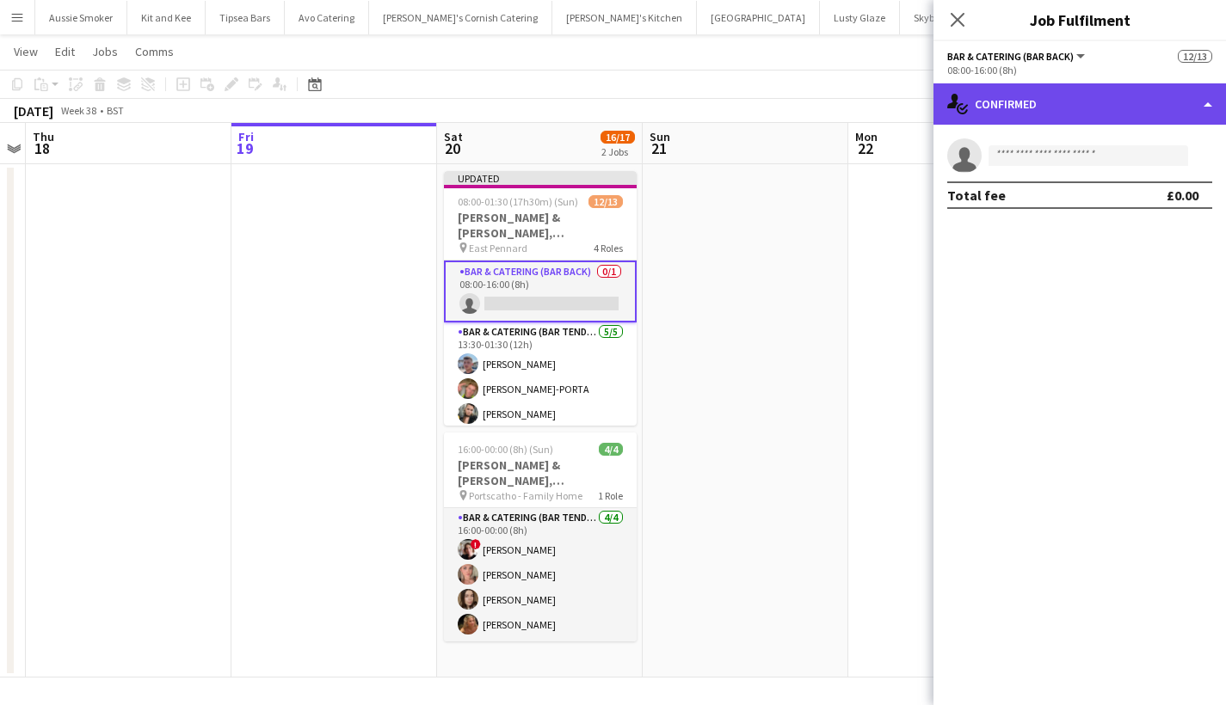
click at [1001, 101] on div "single-neutral-actions-check-2 Confirmed" at bounding box center [1079, 103] width 293 height 41
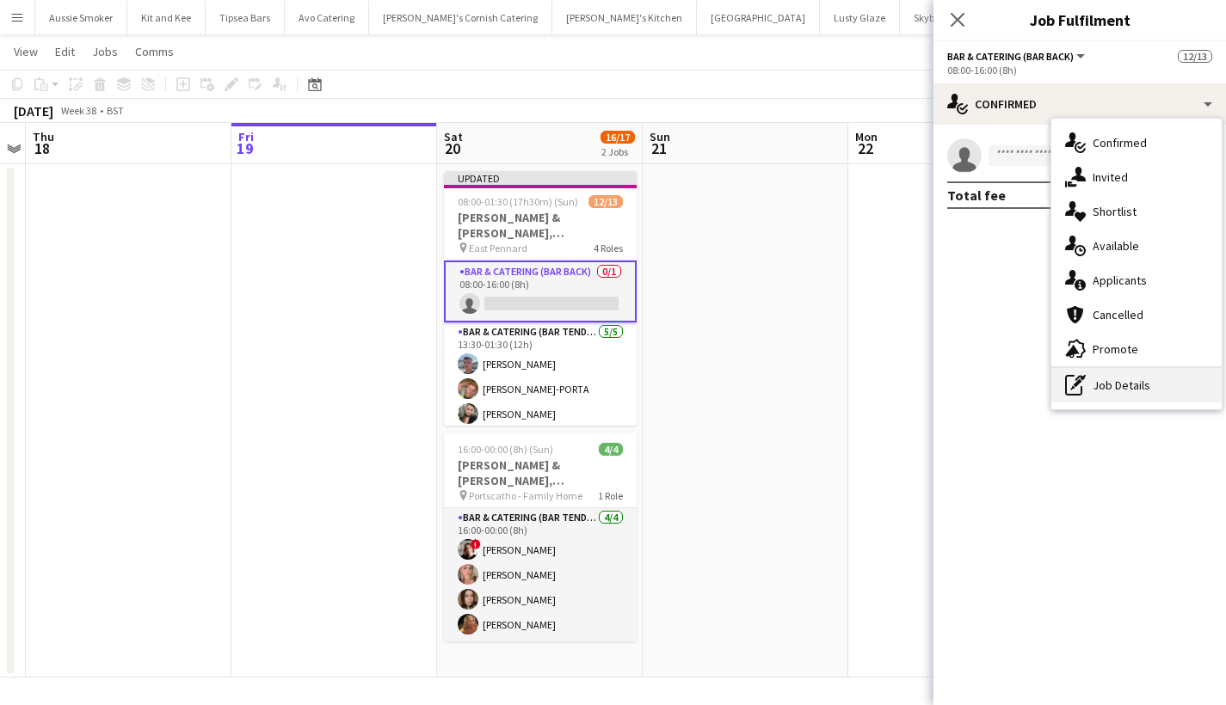
click at [1090, 375] on div "pen-write Job Details" at bounding box center [1136, 385] width 170 height 34
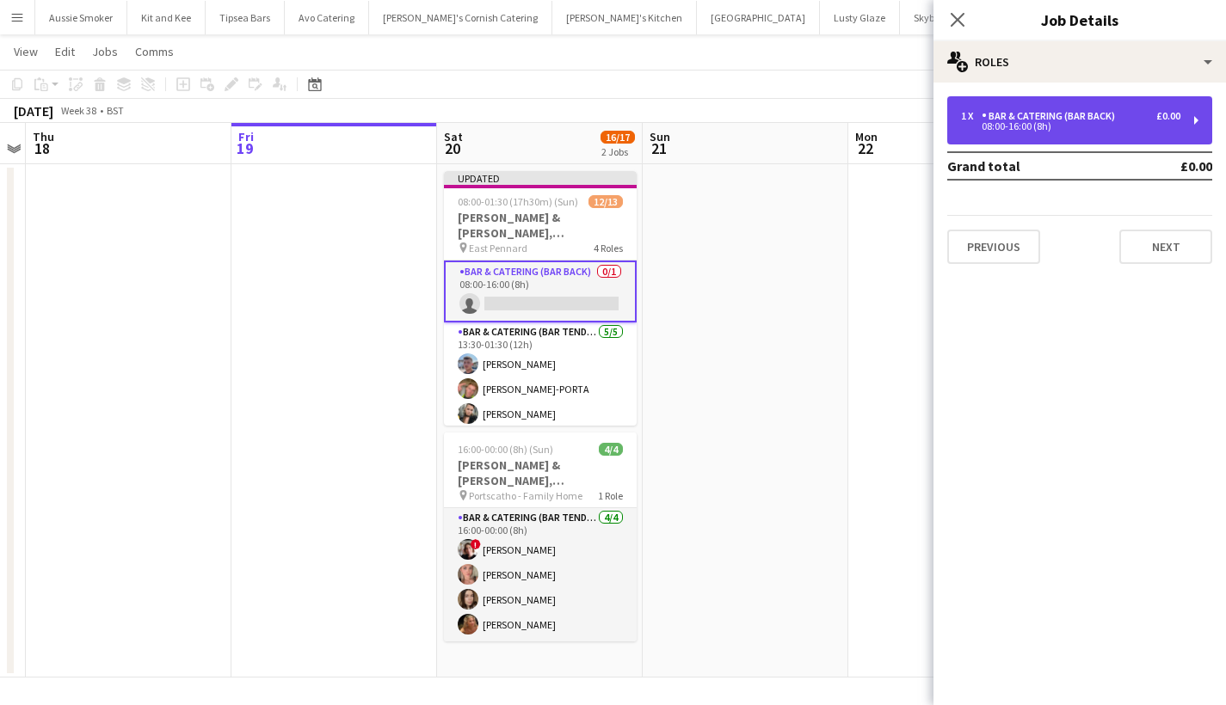
click at [1002, 126] on div "08:00-16:00 (8h)" at bounding box center [1070, 126] width 219 height 9
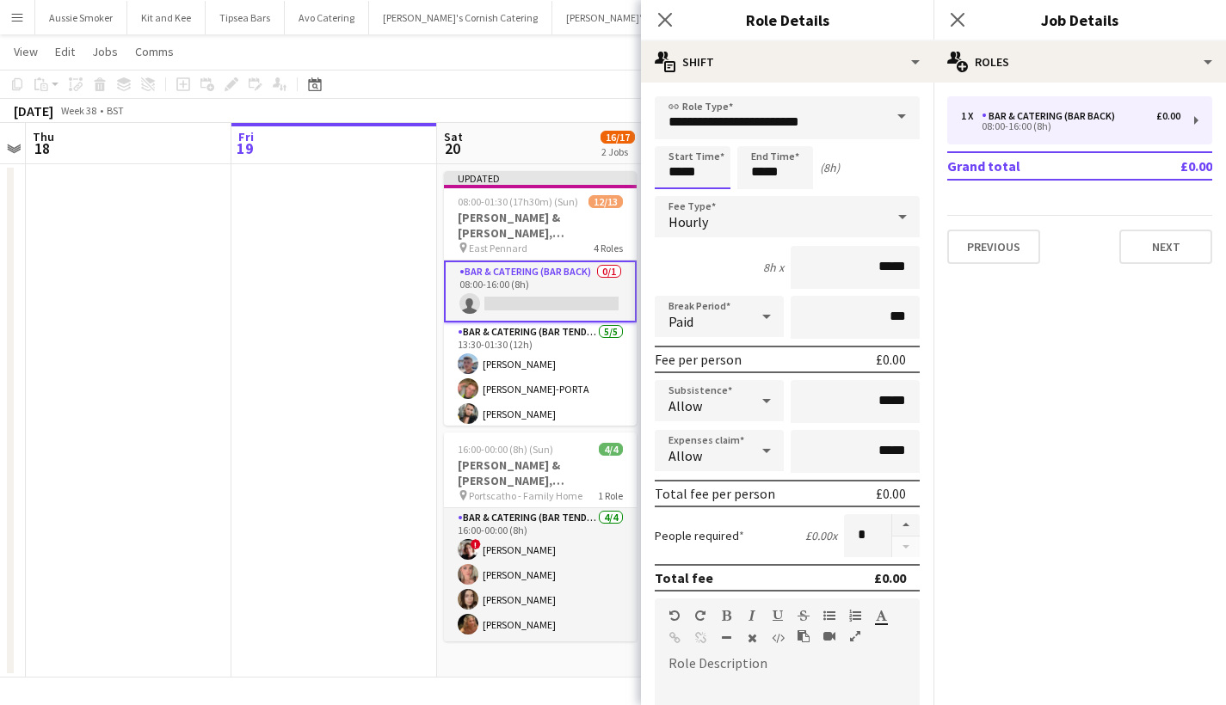
click at [678, 176] on input "*****" at bounding box center [693, 167] width 76 height 43
type input "*****"
click at [767, 176] on input "*****" at bounding box center [775, 167] width 76 height 43
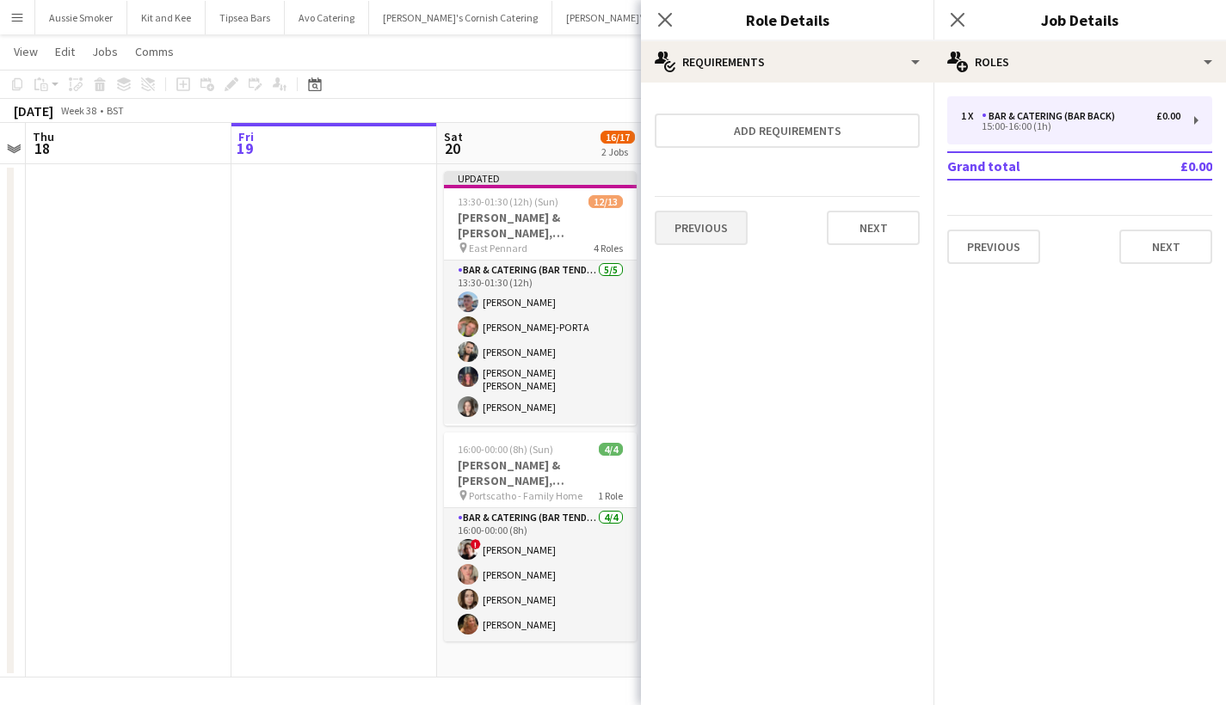
click at [709, 241] on button "Previous" at bounding box center [701, 228] width 93 height 34
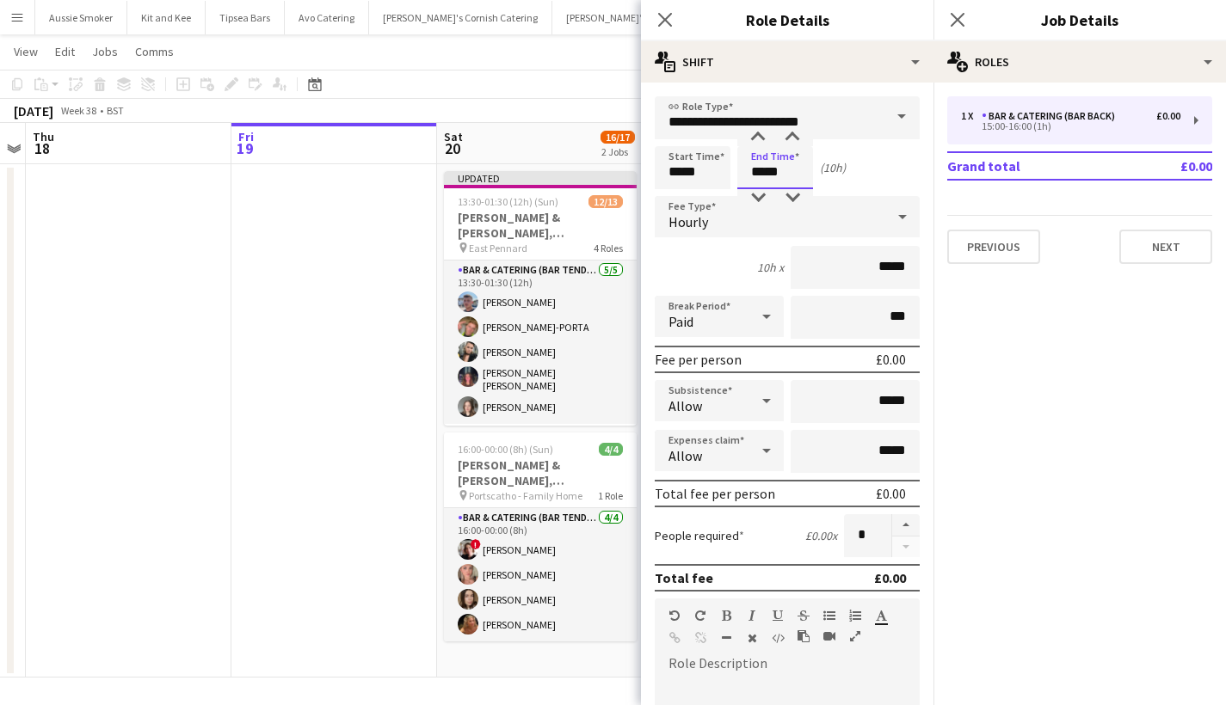
type input "*****"
drag, startPoint x: 868, startPoint y: 264, endPoint x: 928, endPoint y: 265, distance: 60.2
click at [928, 265] on mat-expansion-panel "**********" at bounding box center [787, 394] width 293 height 623
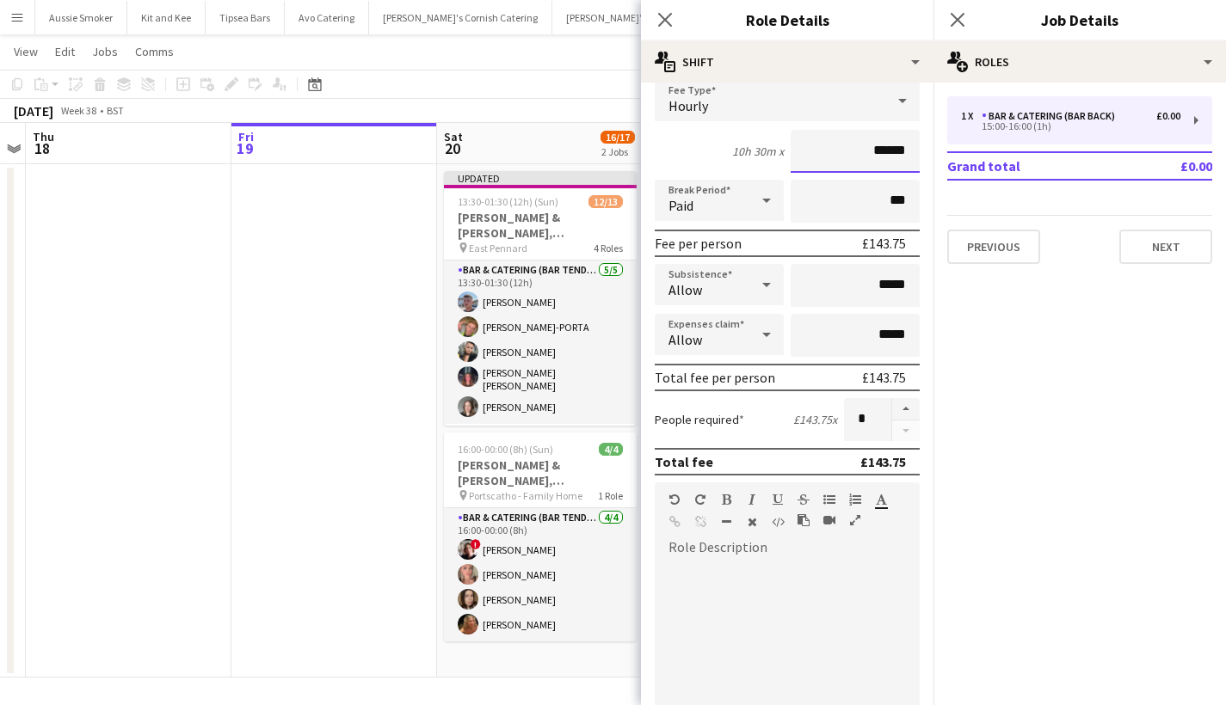
scroll to position [118, 0]
type input "******"
click at [763, 553] on div at bounding box center [787, 654] width 265 height 219
paste div
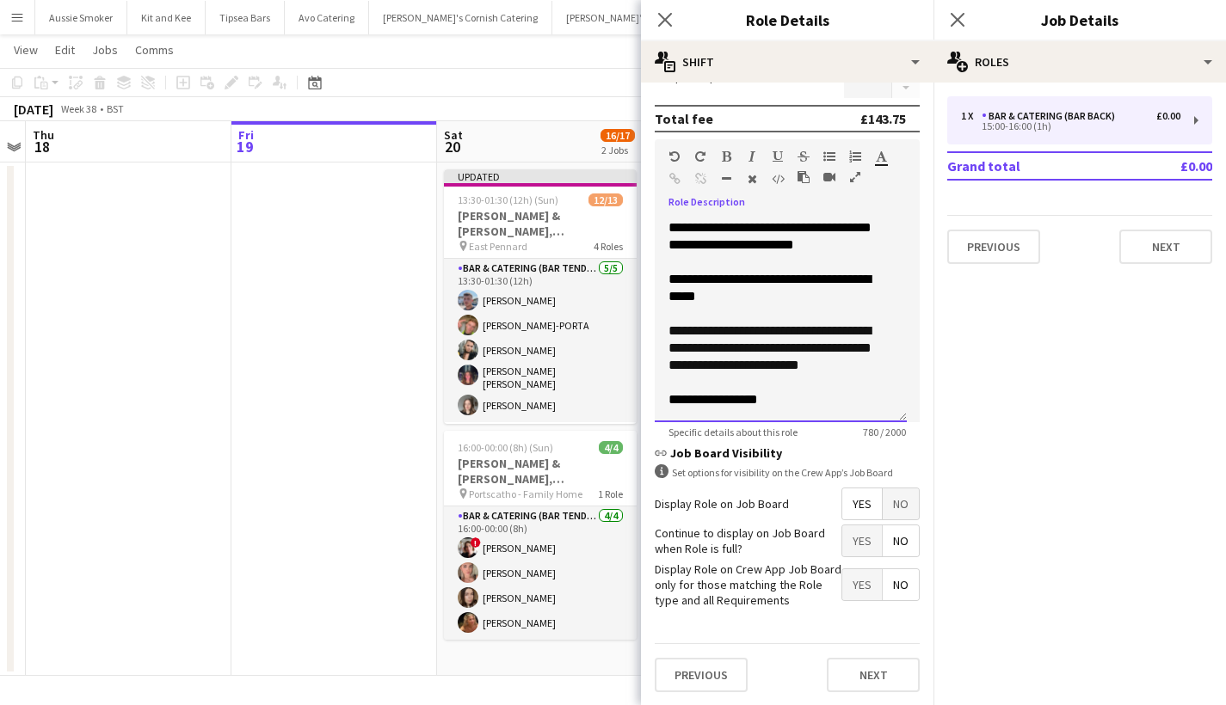
scroll to position [32, 0]
click at [859, 674] on button "Next" at bounding box center [873, 675] width 93 height 34
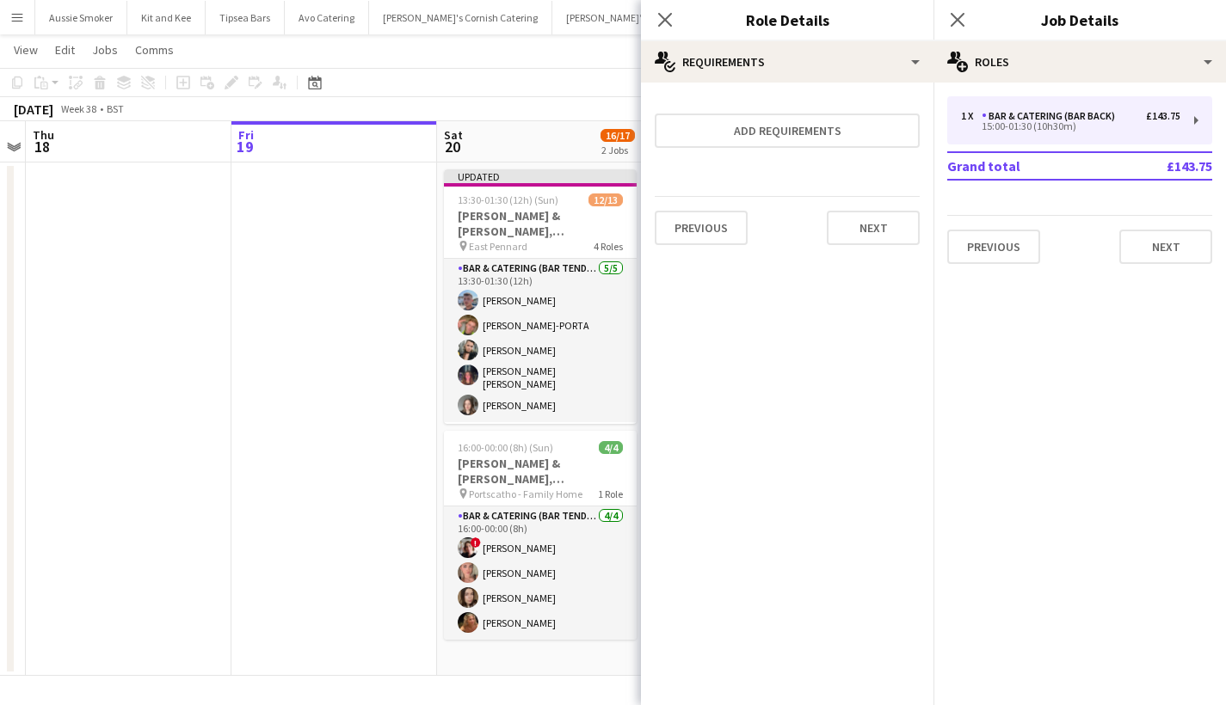
scroll to position [0, 0]
click at [1153, 249] on button "Next" at bounding box center [1165, 247] width 93 height 34
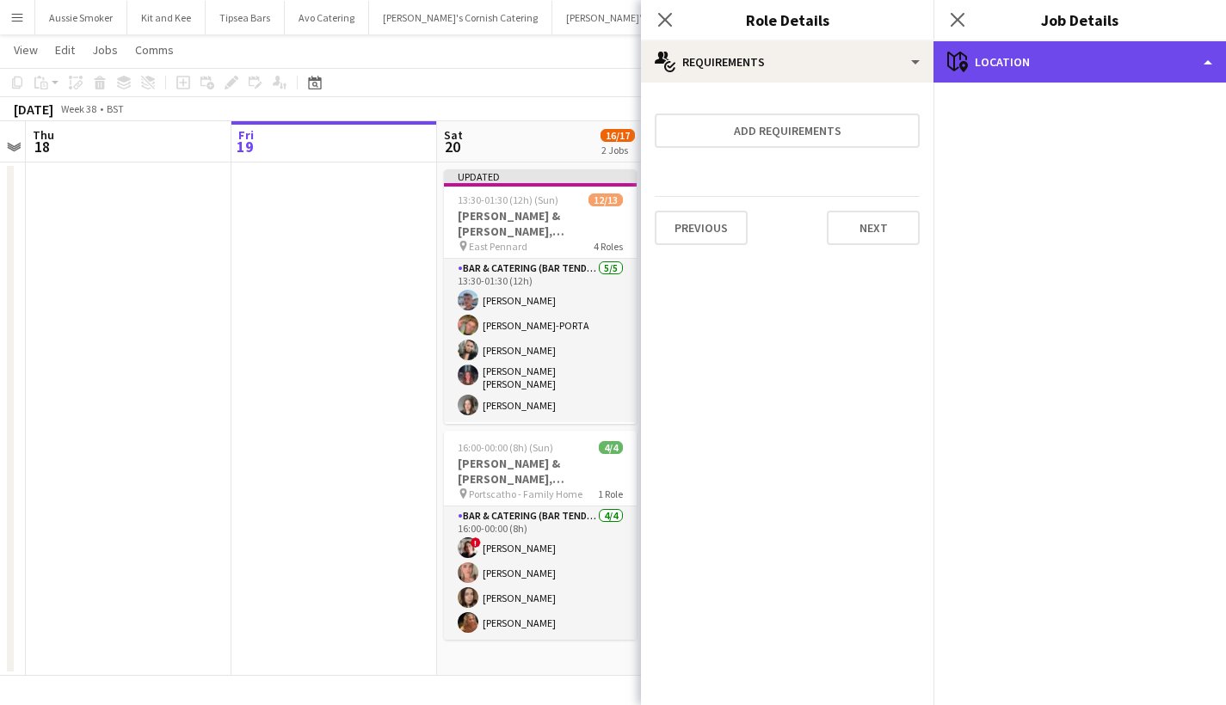
click at [1031, 56] on div "maps-pin-1 Location" at bounding box center [1079, 61] width 293 height 41
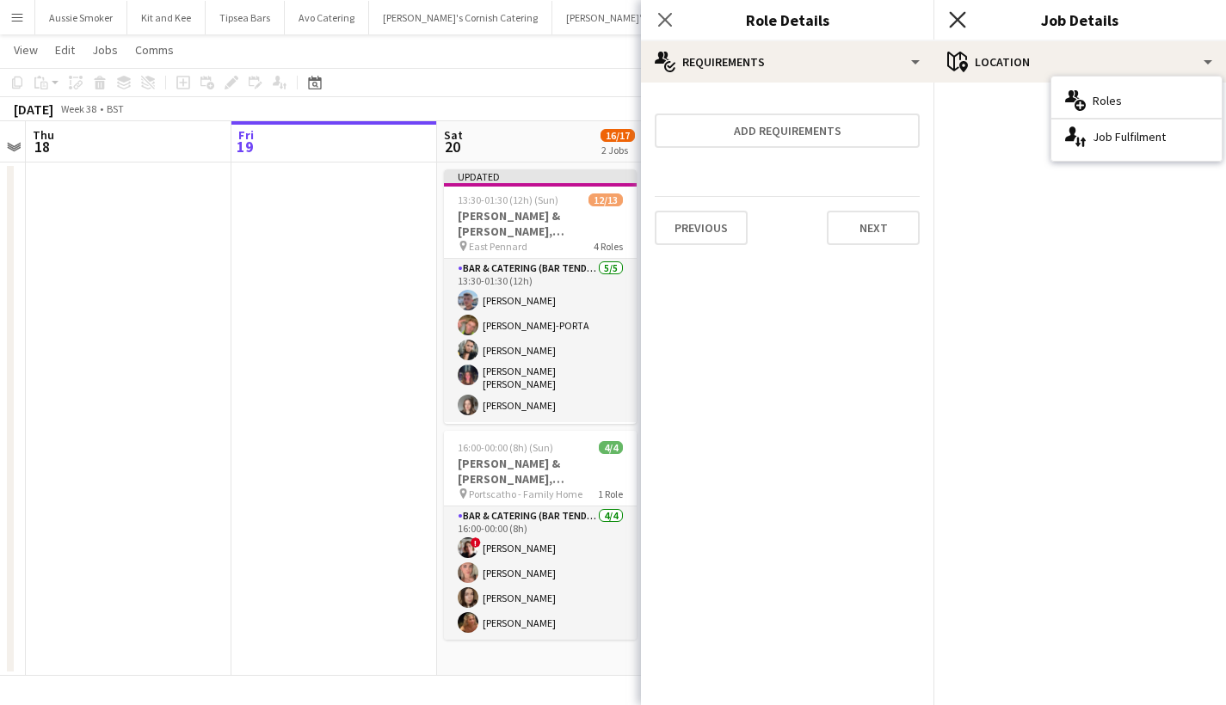
click at [957, 20] on icon at bounding box center [957, 19] width 16 height 16
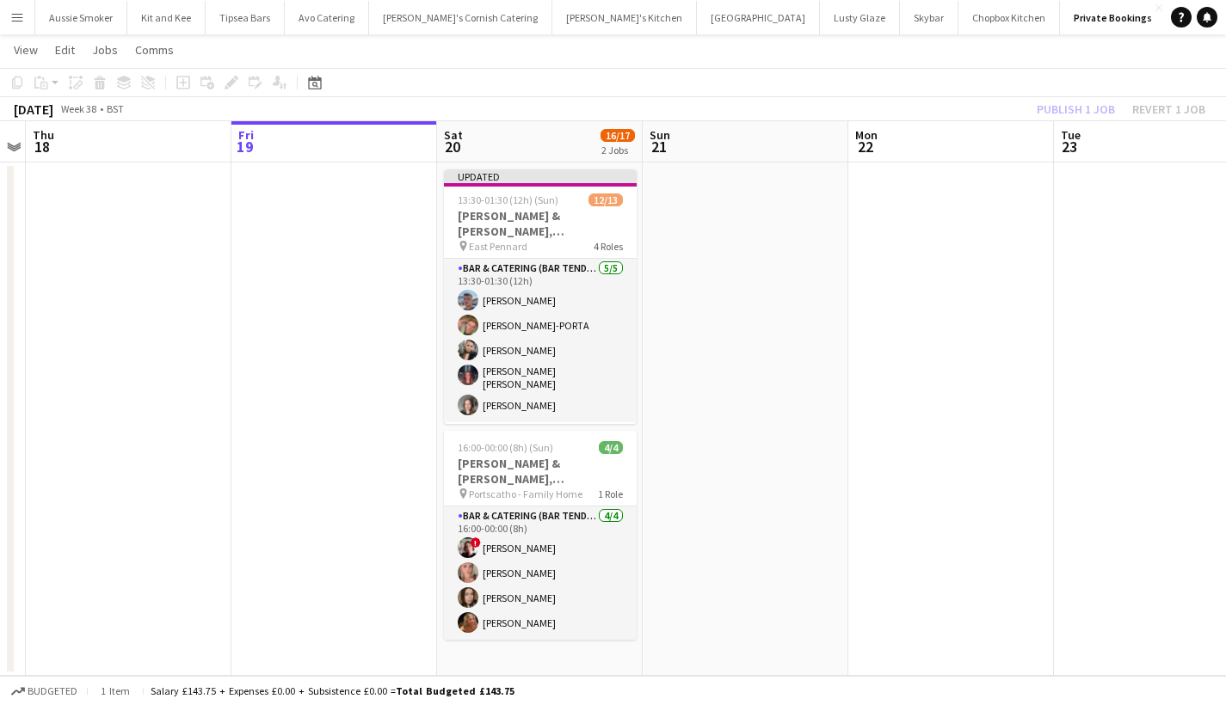
click at [1090, 108] on div "Publish 1 job Revert 1 job" at bounding box center [1121, 109] width 210 height 22
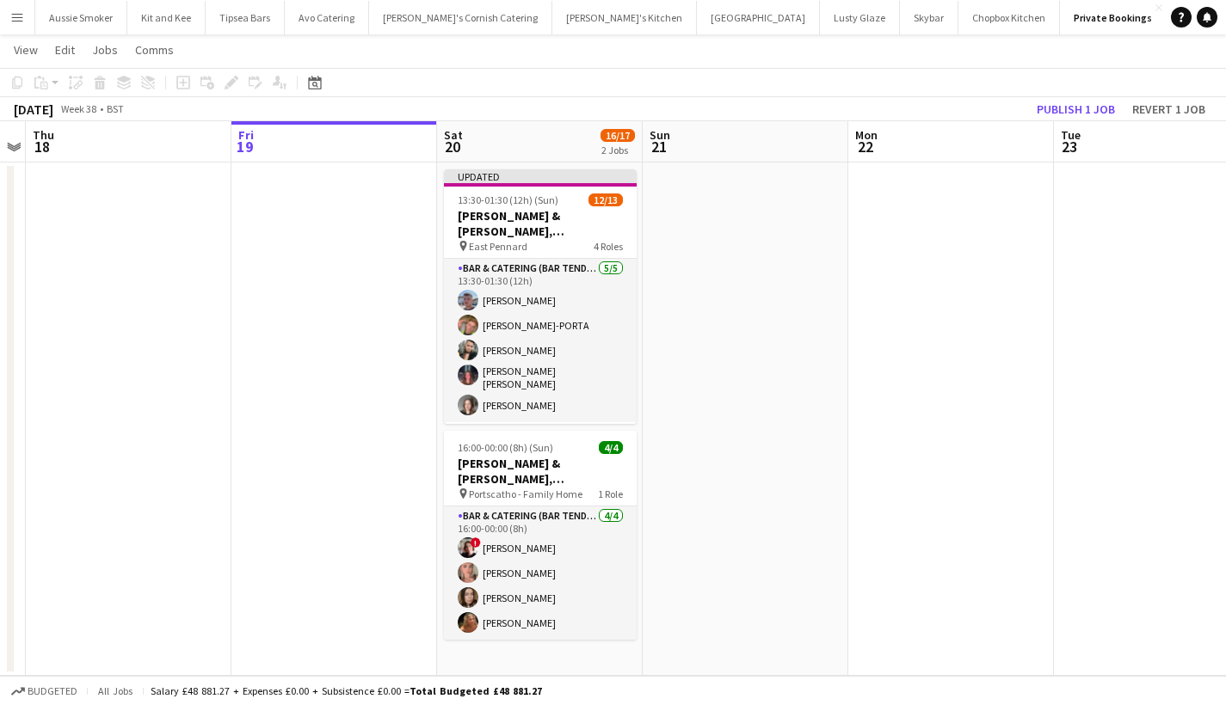
click at [1090, 108] on button "Publish 1 job" at bounding box center [1076, 109] width 92 height 22
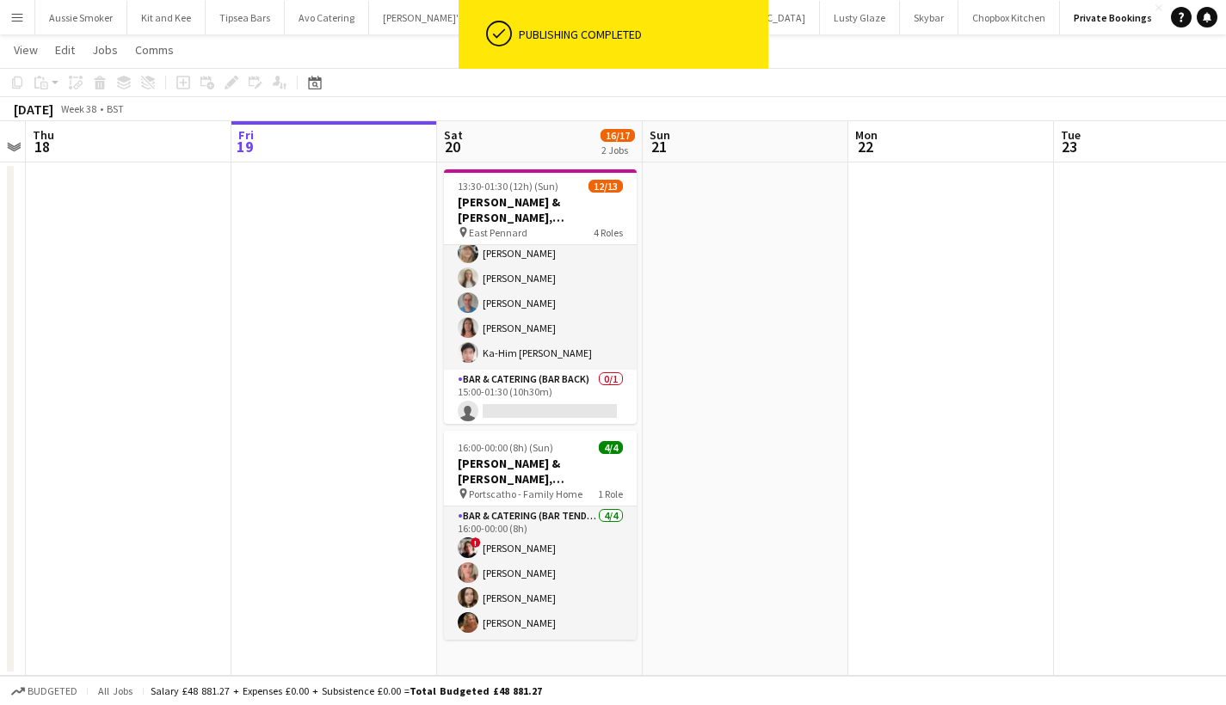
scroll to position [280, 0]
click at [523, 400] on app-card-role "Bar & Catering (Bar Back) 0/1 15:00-01:30 (10h30m) single-neutral-actions" at bounding box center [540, 400] width 193 height 59
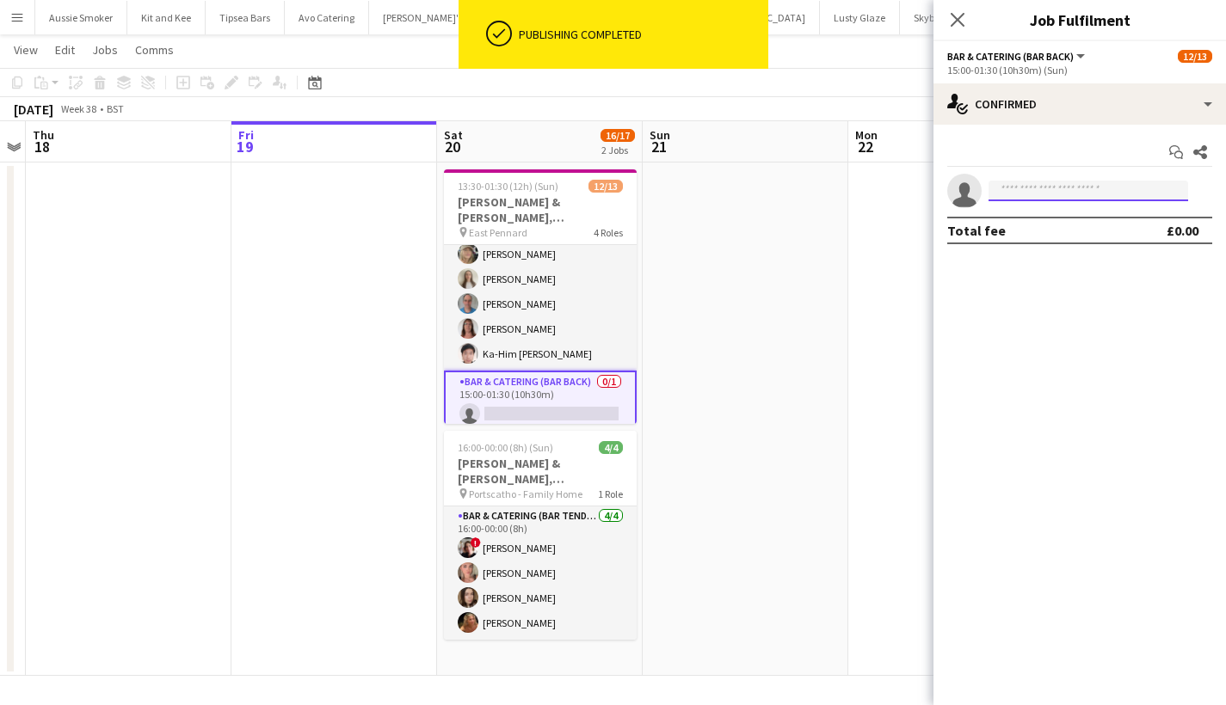
click at [1060, 189] on input at bounding box center [1088, 191] width 200 height 21
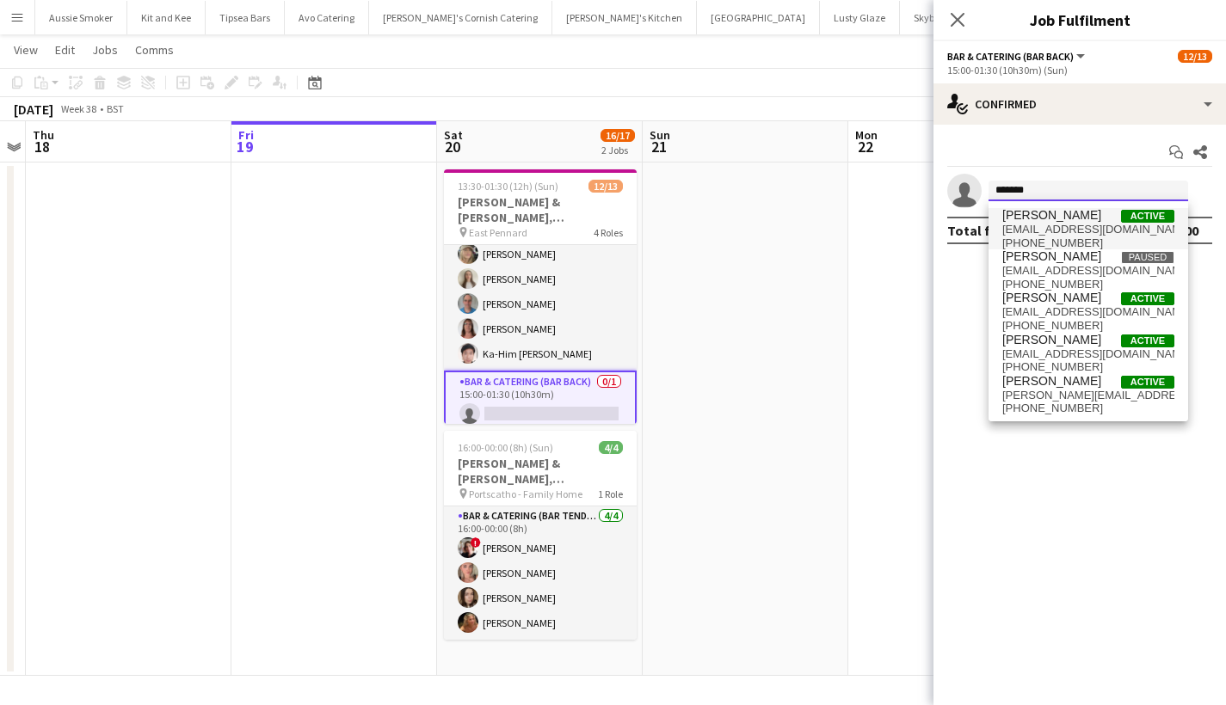
type input "*******"
drag, startPoint x: 1062, startPoint y: 249, endPoint x: 1054, endPoint y: 402, distance: 153.3
click at [1054, 402] on span "[PHONE_NUMBER]" at bounding box center [1088, 409] width 172 height 14
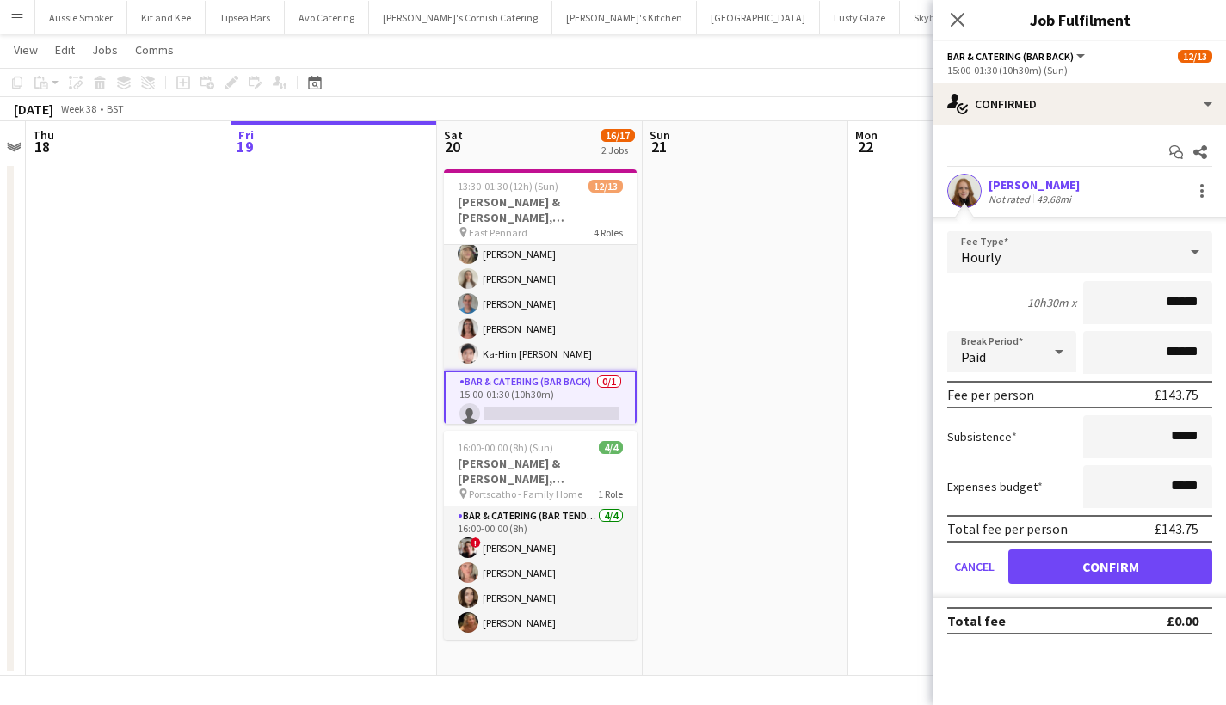
click at [1025, 182] on div "[PERSON_NAME]" at bounding box center [1033, 184] width 91 height 15
click at [1074, 565] on button "Confirm" at bounding box center [1110, 567] width 204 height 34
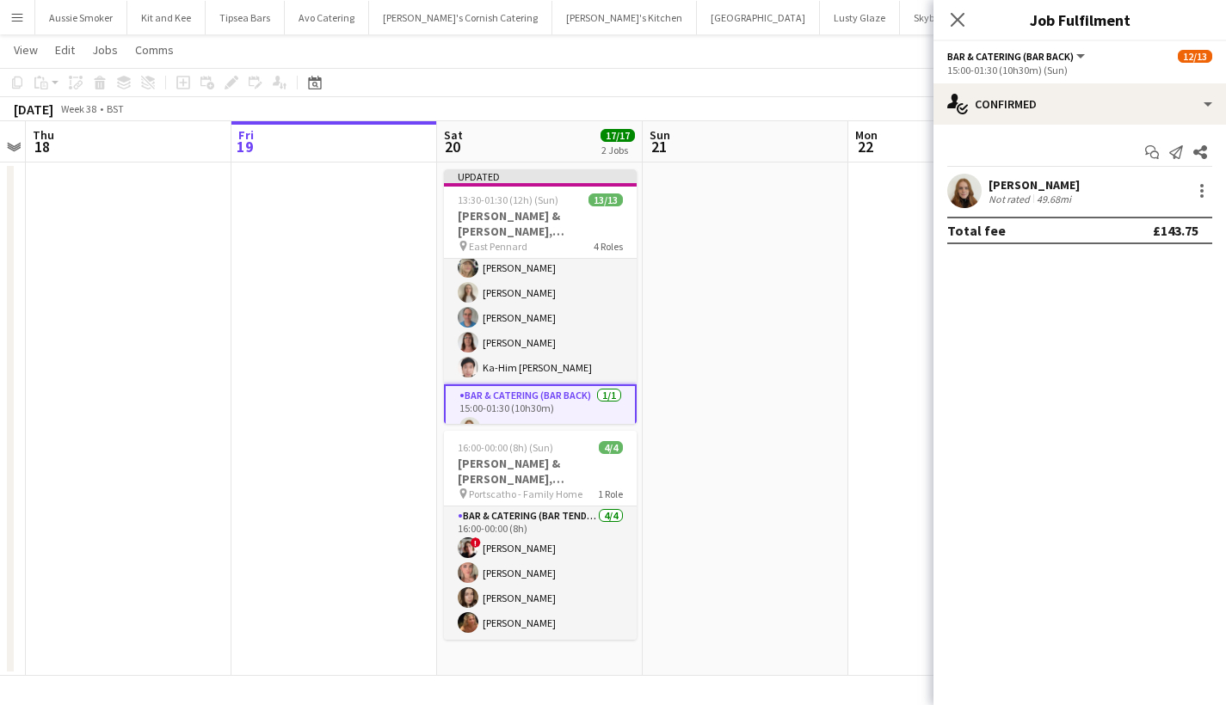
click at [1014, 186] on div "[PERSON_NAME]" at bounding box center [1033, 184] width 91 height 15
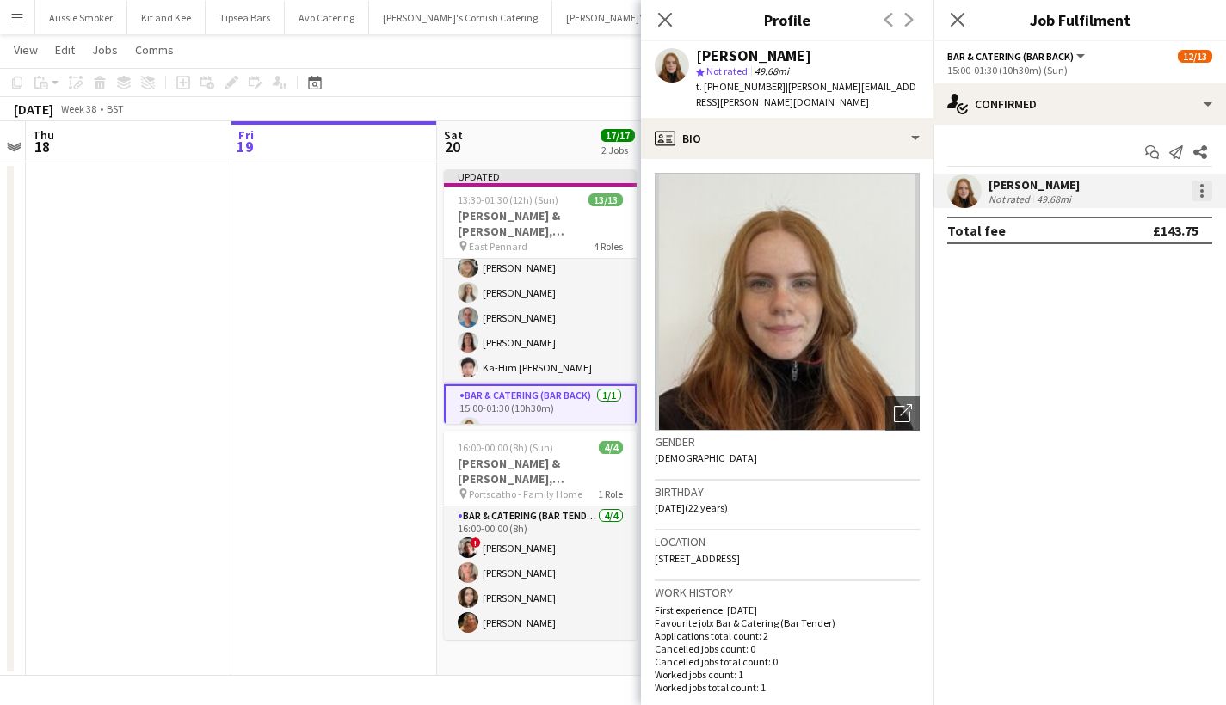
click at [1205, 194] on div at bounding box center [1202, 191] width 21 height 21
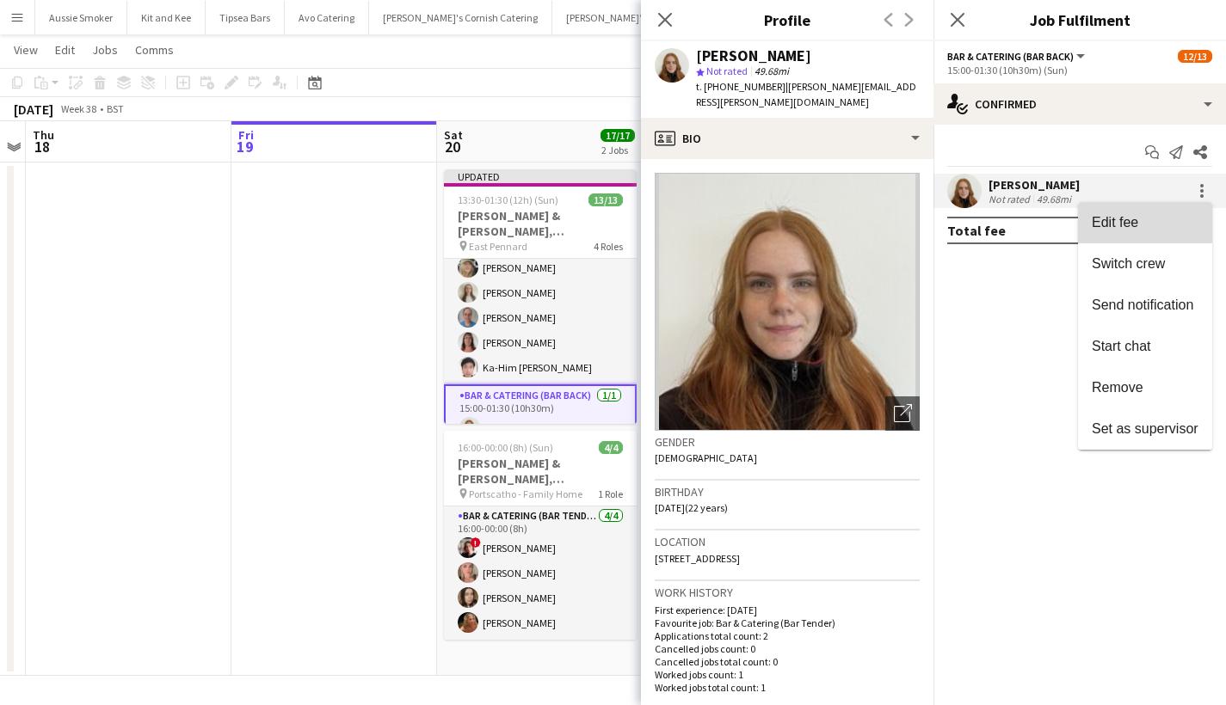
click at [1159, 232] on button "Edit fee" at bounding box center [1145, 222] width 134 height 41
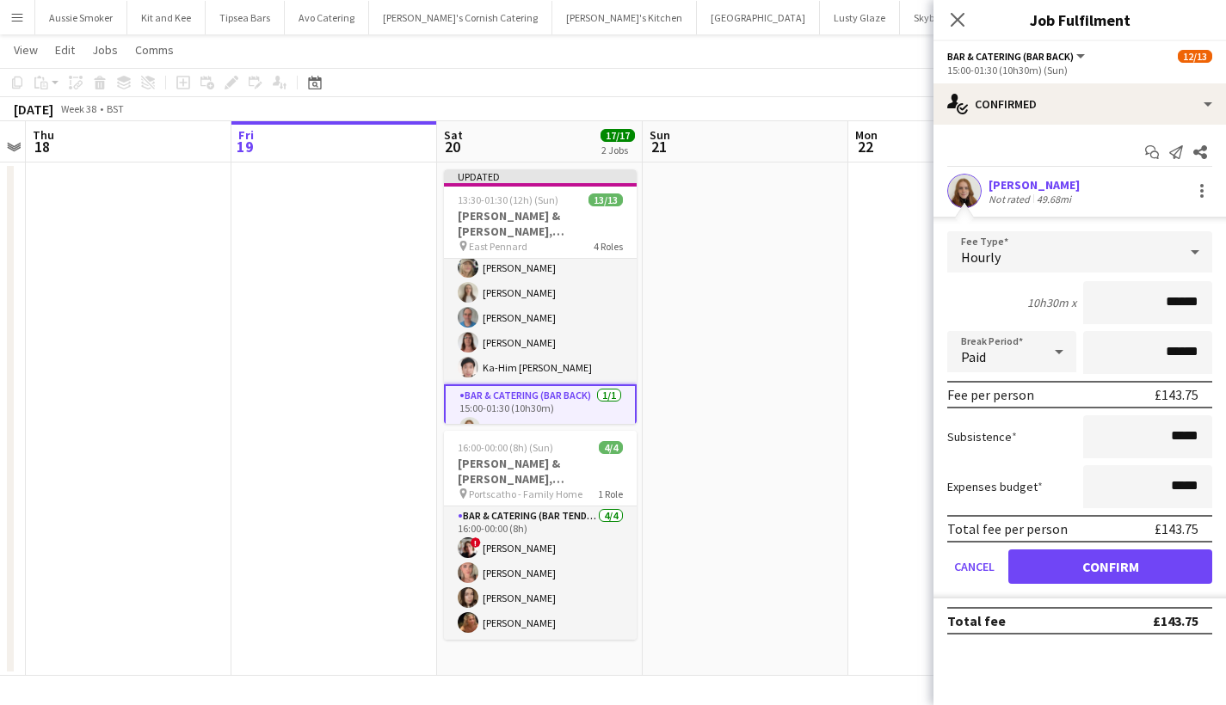
click at [1070, 566] on button "Confirm" at bounding box center [1110, 567] width 204 height 34
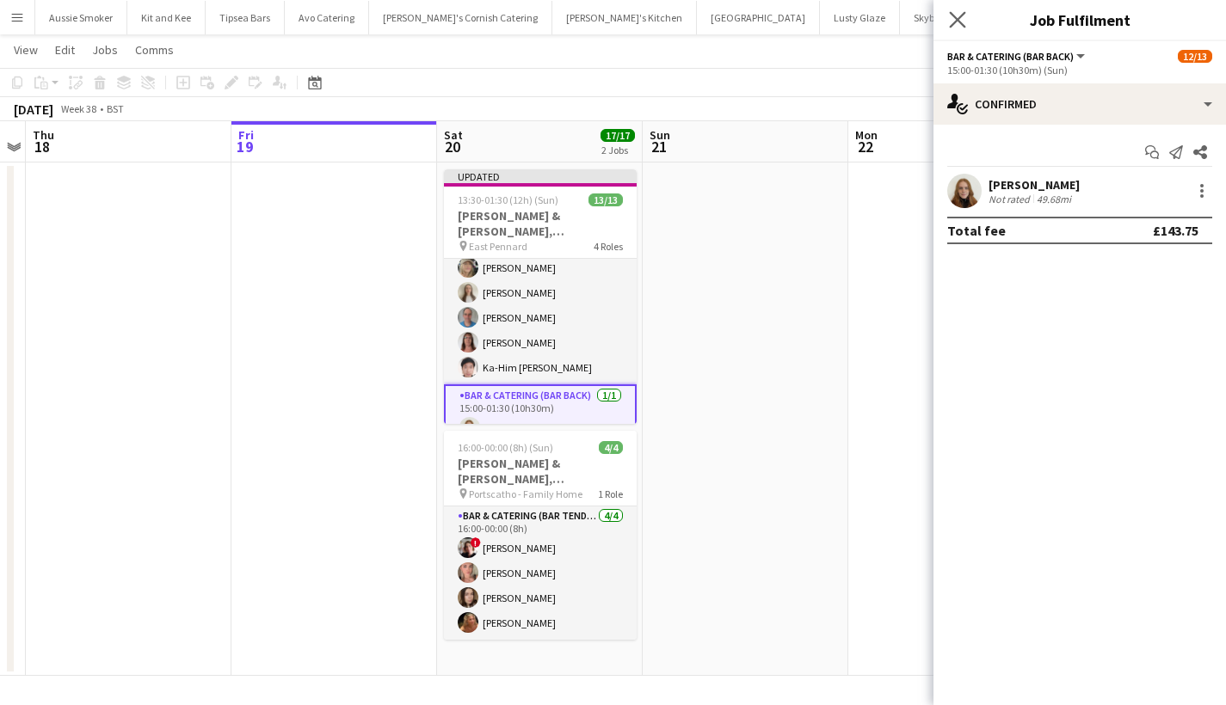
click at [954, 12] on icon "Close pop-in" at bounding box center [957, 19] width 16 height 16
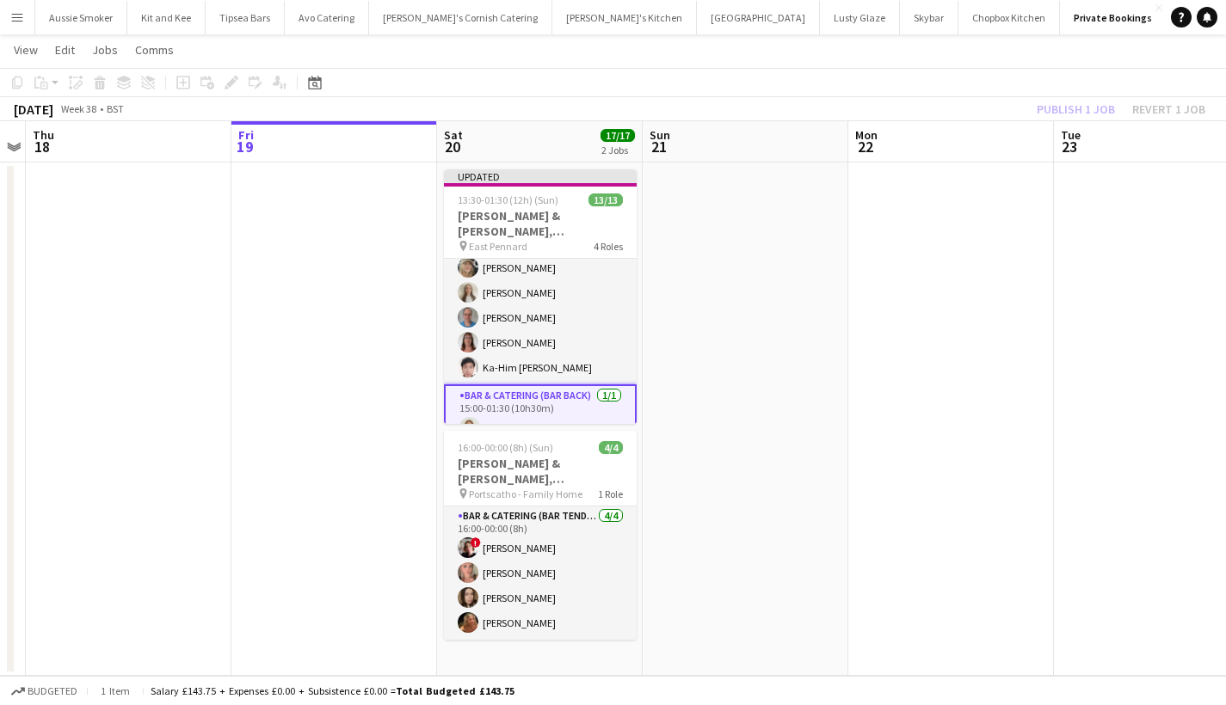
click at [1060, 107] on div "Publish 1 job Revert 1 job" at bounding box center [1121, 109] width 210 height 22
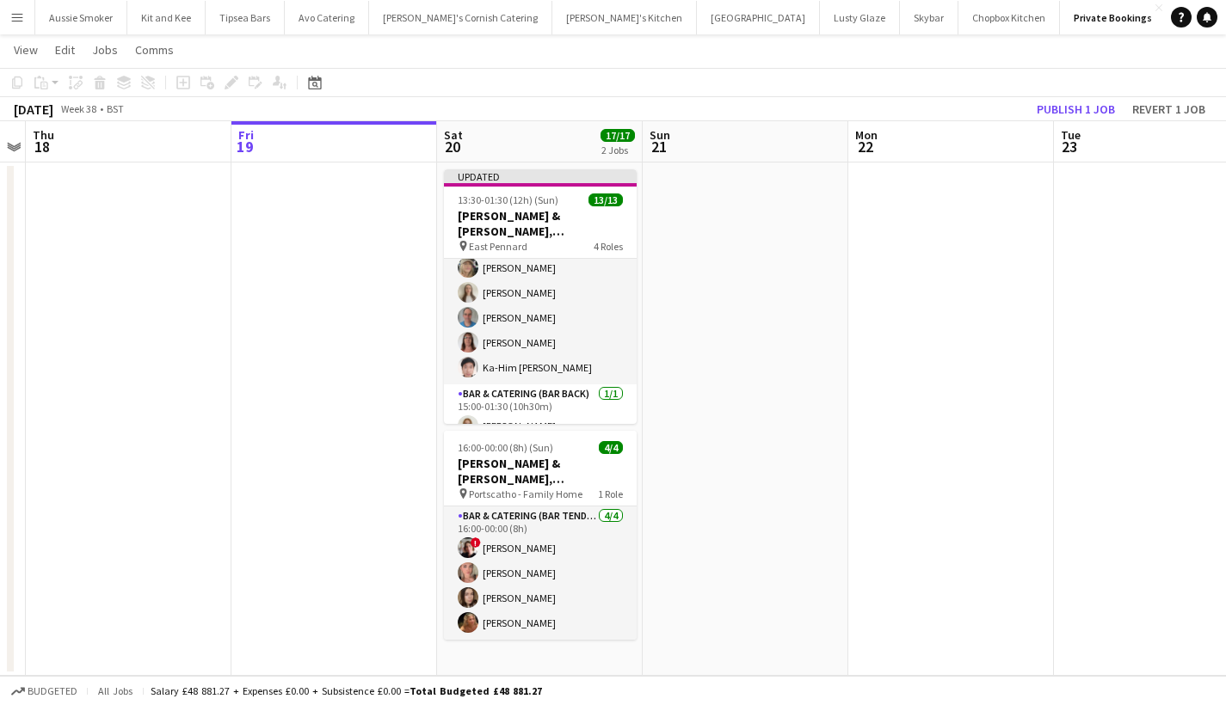
click at [1060, 107] on button "Publish 1 job" at bounding box center [1076, 109] width 92 height 22
